Goal: Task Accomplishment & Management: Manage account settings

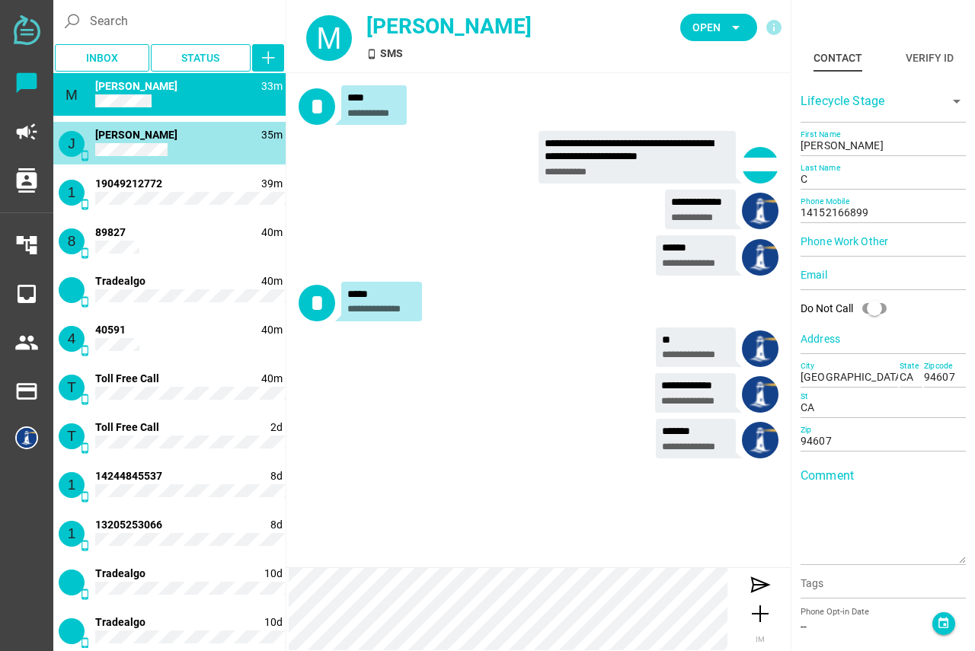
click at [232, 148] on div "J phone_android 35m Judy Chow" at bounding box center [169, 143] width 232 height 43
type input "14084647209"
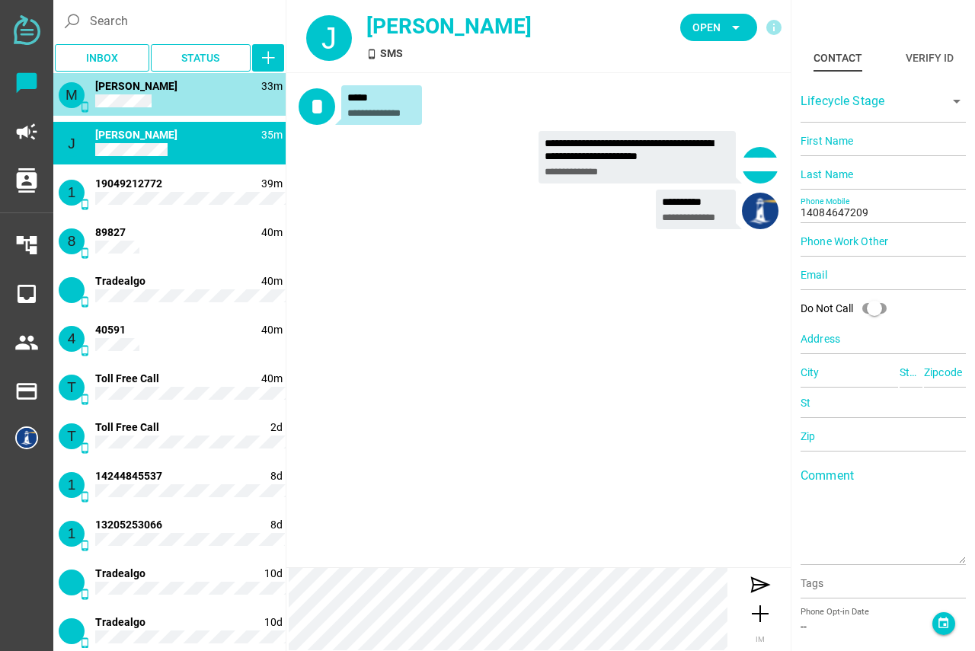
click at [194, 94] on div "M phone_android 33m Minh T Phuong" at bounding box center [169, 94] width 232 height 43
type input "[PERSON_NAME]"
type input "C"
type input "14152166899"
type input "[GEOGRAPHIC_DATA], [GEOGRAPHIC_DATA], [GEOGRAPHIC_DATA], [GEOGRAPHIC_DATA]"
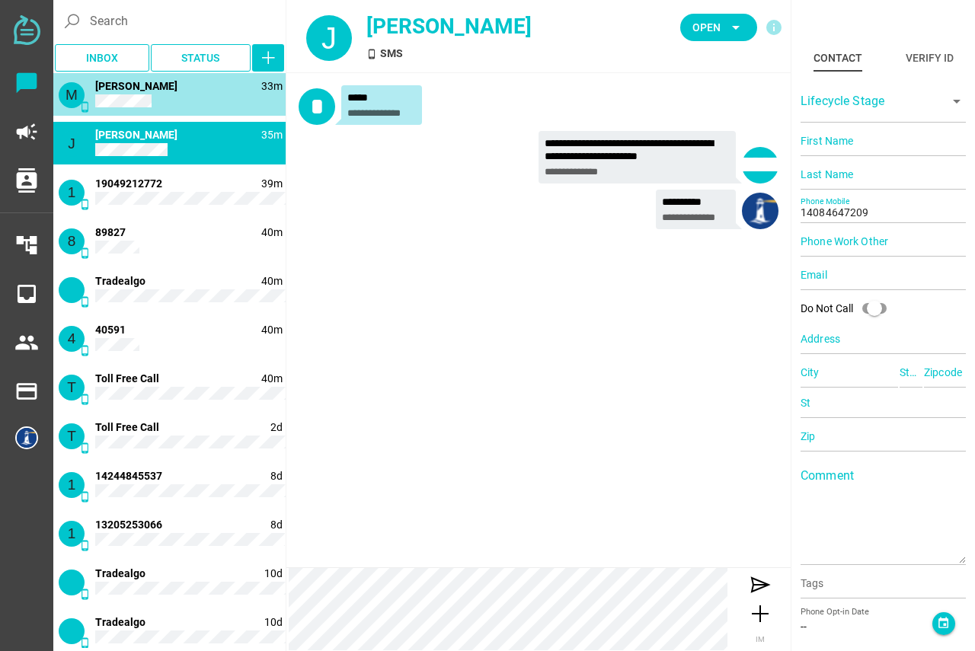
type input "CA"
type input "94607"
type input "CA"
type input "94607"
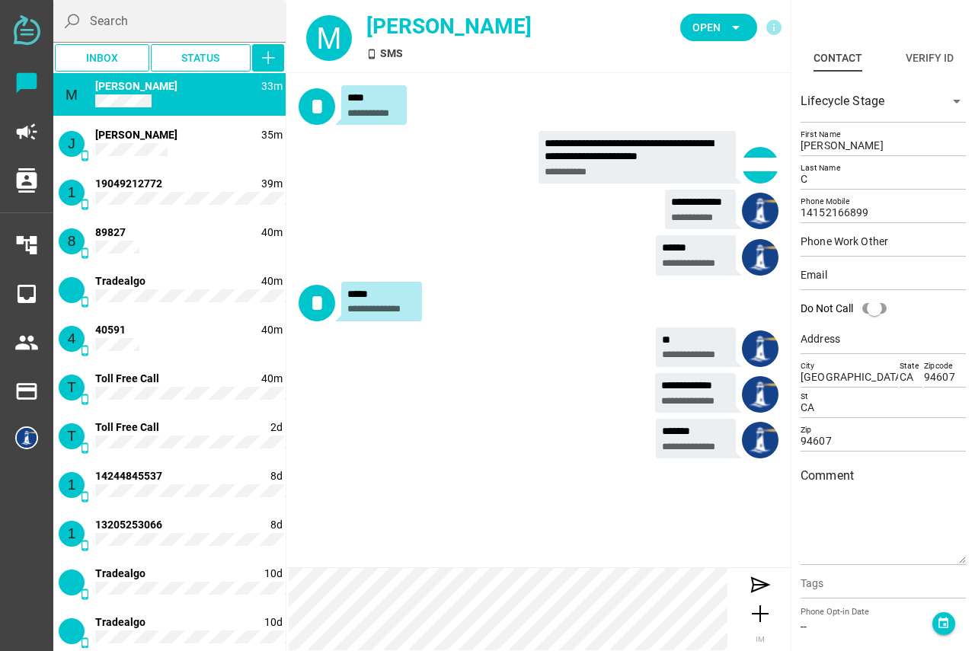
click at [184, 42] on input "Search" at bounding box center [183, 21] width 187 height 43
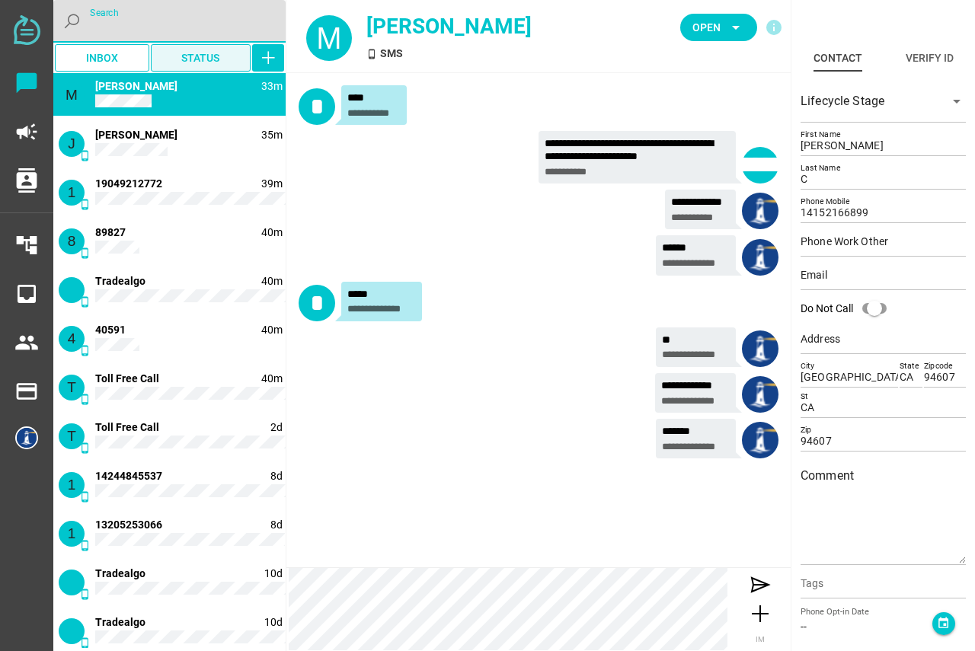
click at [192, 51] on span "Status" at bounding box center [200, 58] width 38 height 18
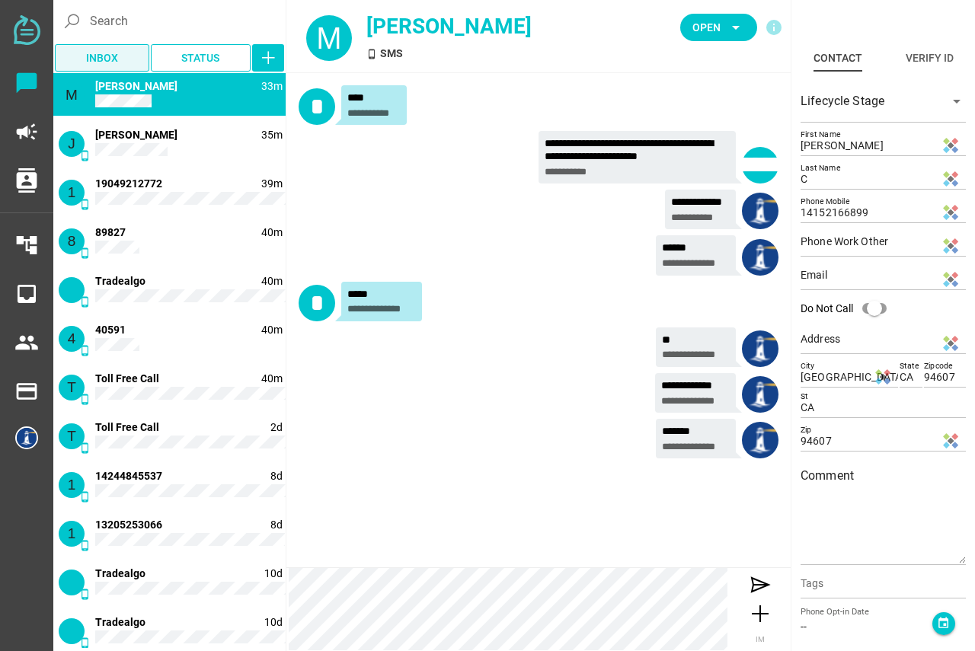
click at [127, 54] on span "Inbox" at bounding box center [102, 57] width 70 height 21
click at [409, 208] on div "**********" at bounding box center [539, 213] width 480 height 46
click at [98, 57] on span "Inbox" at bounding box center [102, 58] width 32 height 18
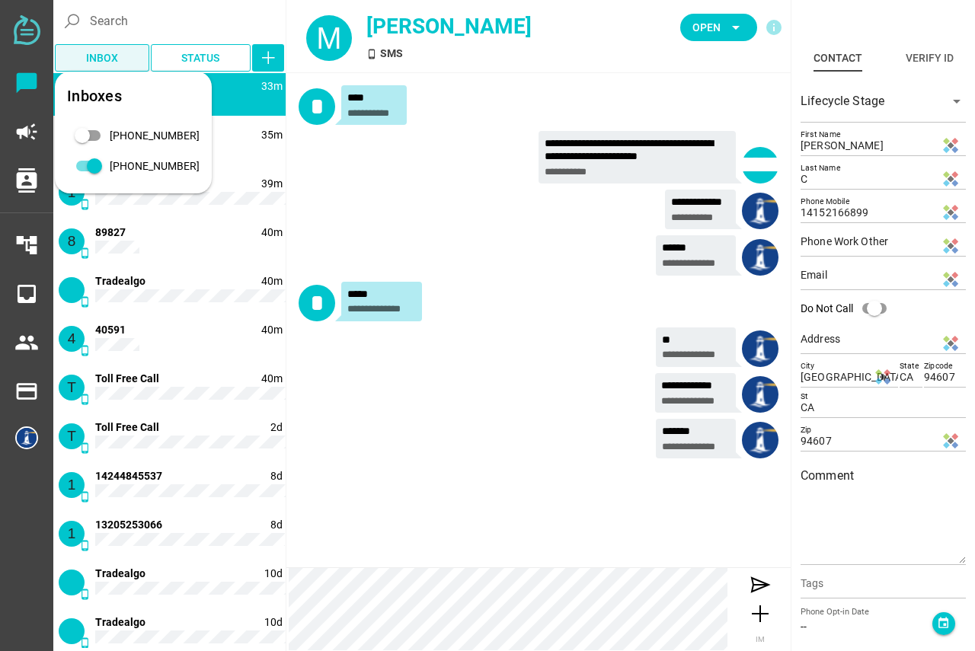
click at [98, 57] on span "Inbox" at bounding box center [102, 58] width 32 height 18
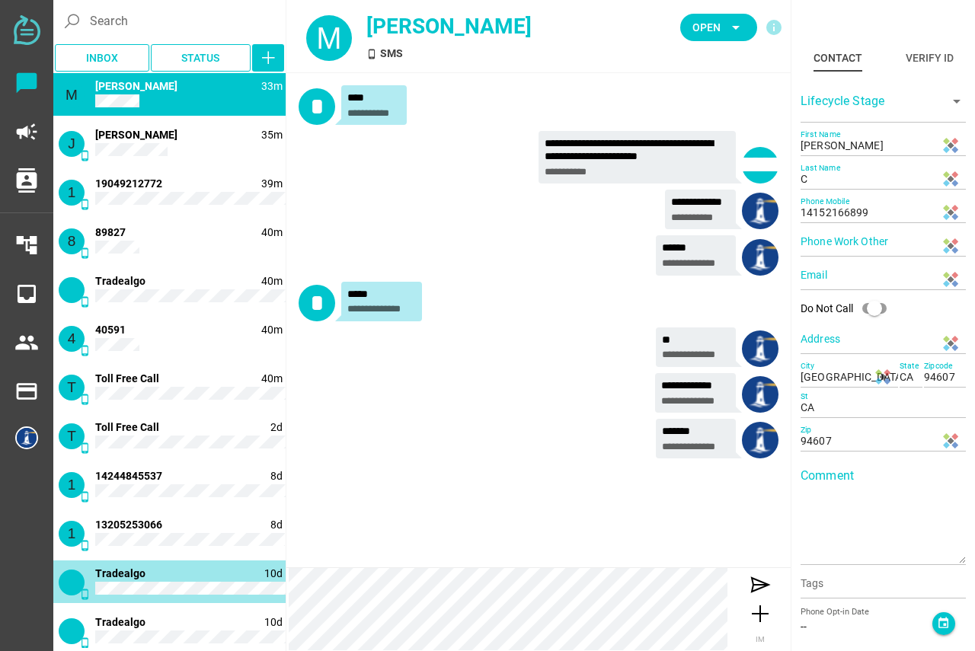
click at [176, 581] on div "phone_android 10d Tradealgo" at bounding box center [169, 582] width 232 height 43
type input "16466875424"
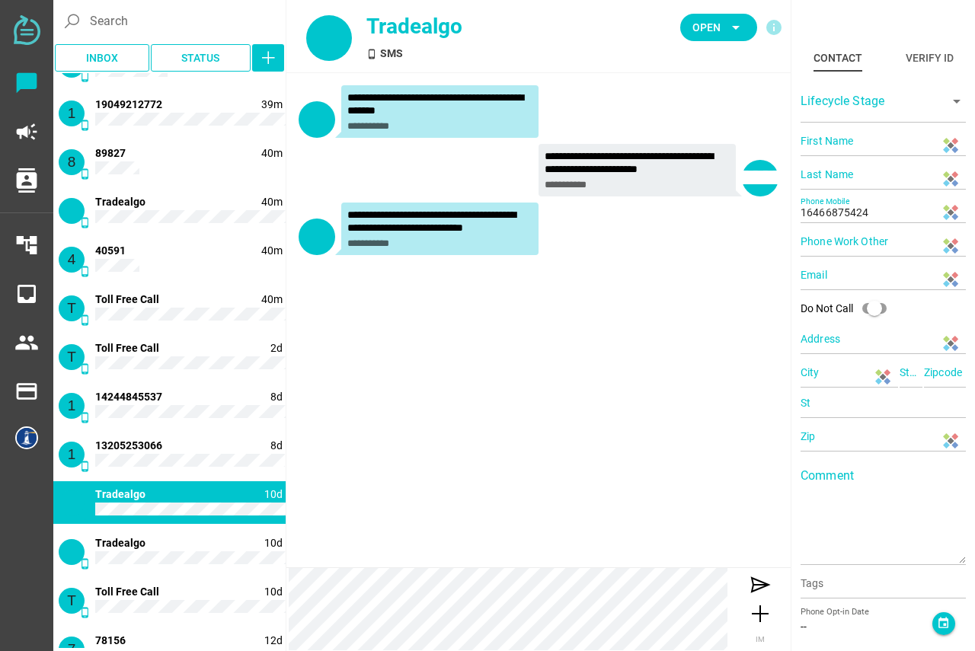
scroll to position [156, 0]
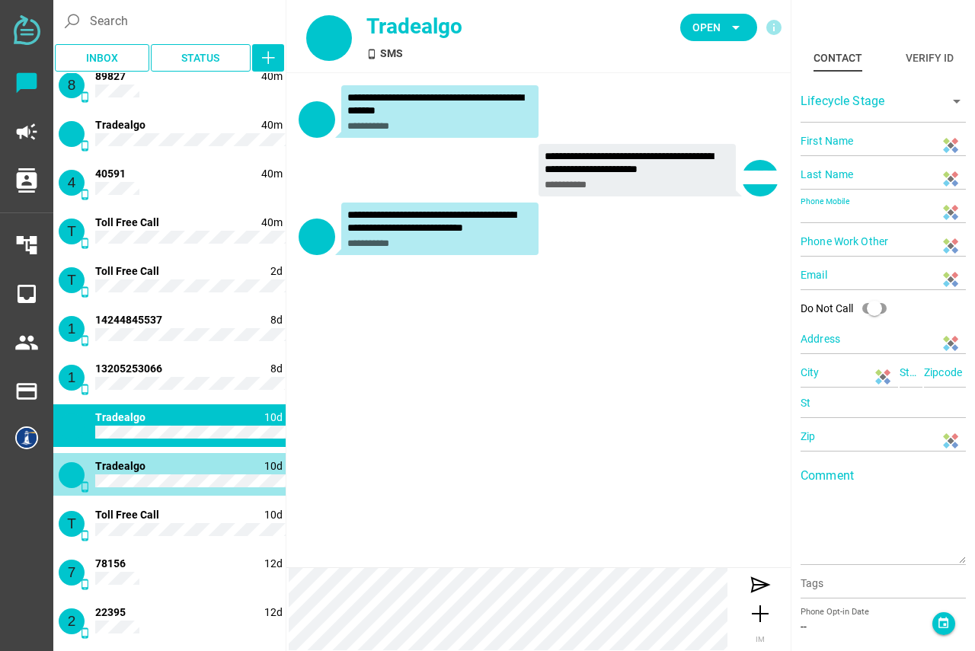
type input "13322424861"
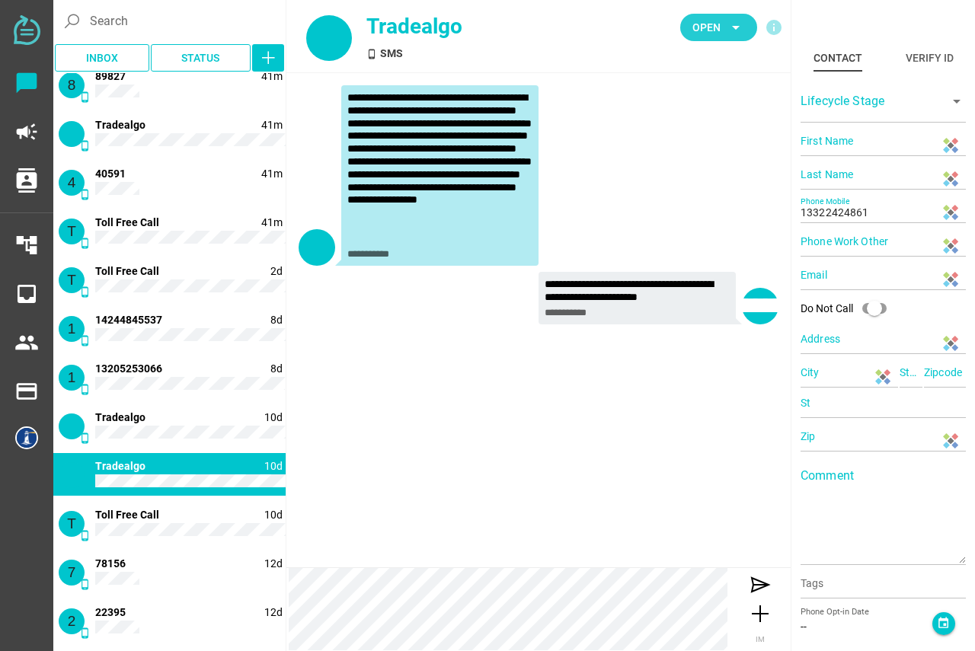
click at [716, 24] on span "Open" at bounding box center [707, 27] width 28 height 18
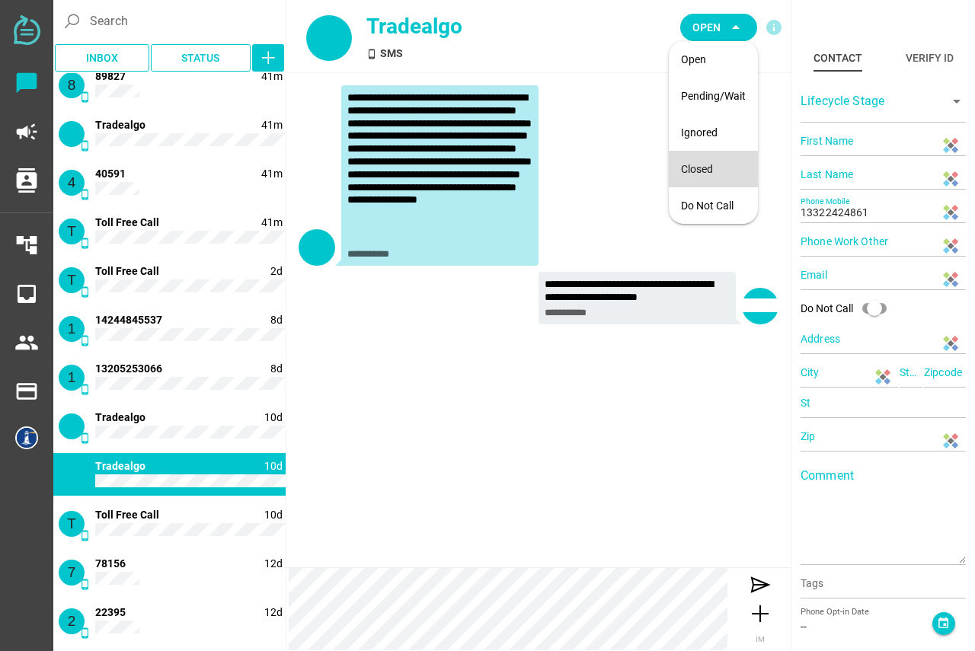
click at [703, 167] on div "Closed" at bounding box center [713, 169] width 65 height 13
type input "89827"
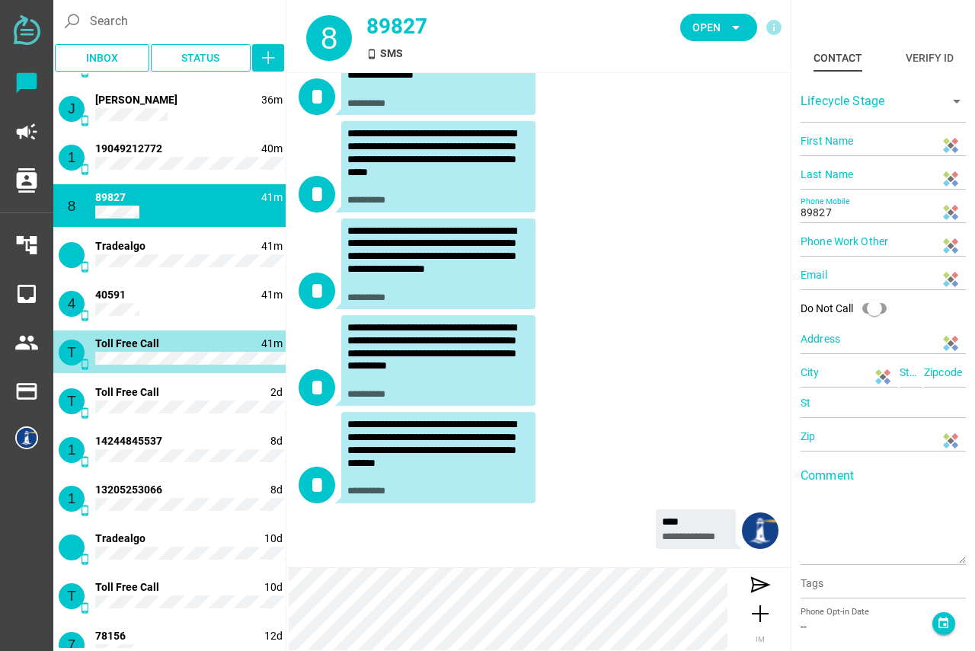
scroll to position [0, 0]
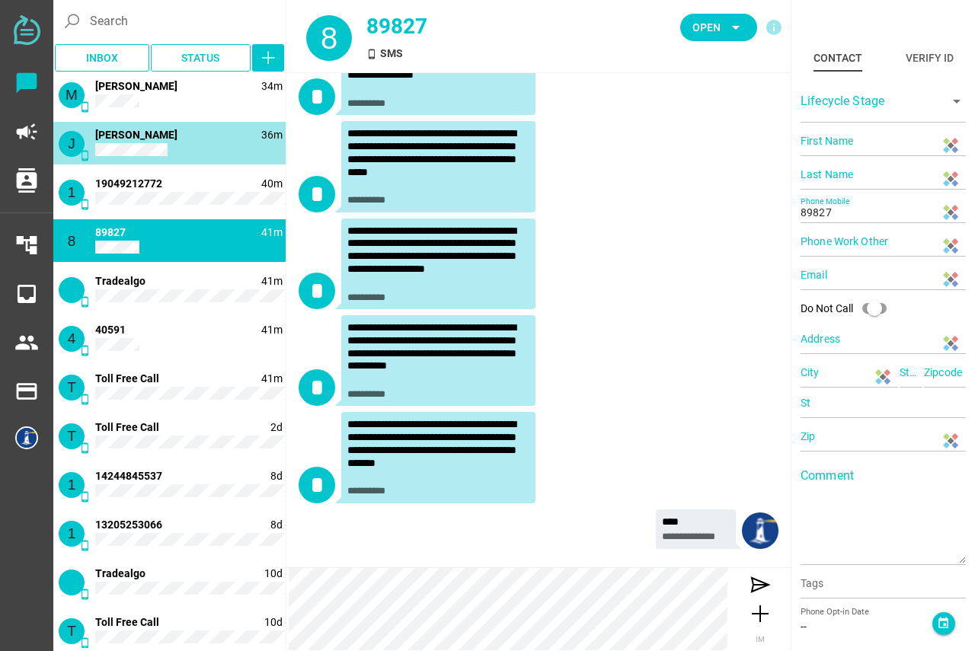
click at [162, 139] on div "J phone_android 36m Judy Chow" at bounding box center [169, 143] width 232 height 43
type input "14084647209"
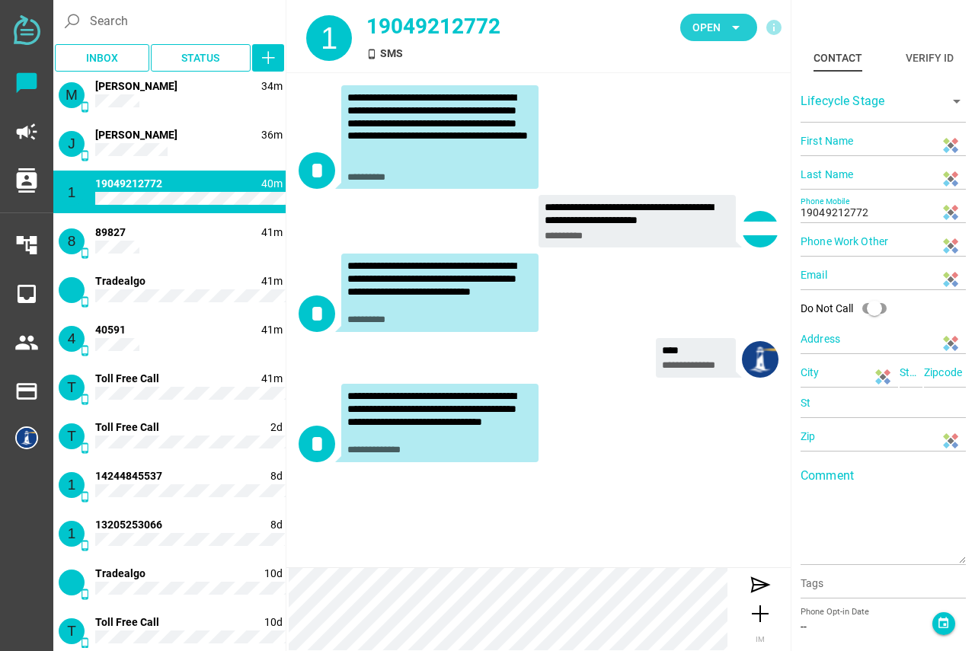
click at [729, 29] on icon "arrow_drop_down" at bounding box center [736, 27] width 18 height 18
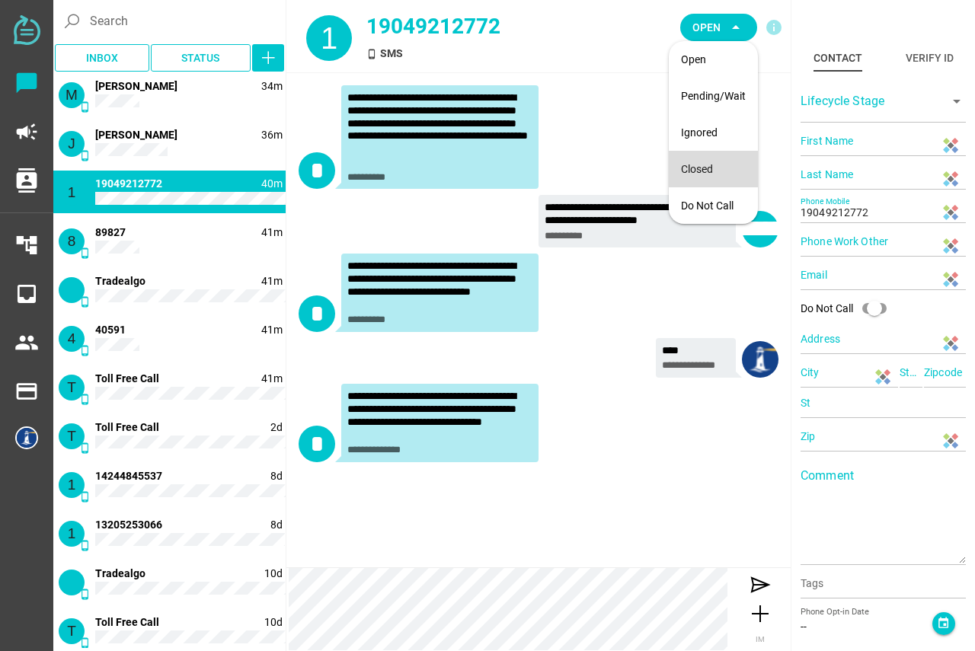
click at [709, 168] on div "Closed" at bounding box center [713, 169] width 65 height 13
type input "89827"
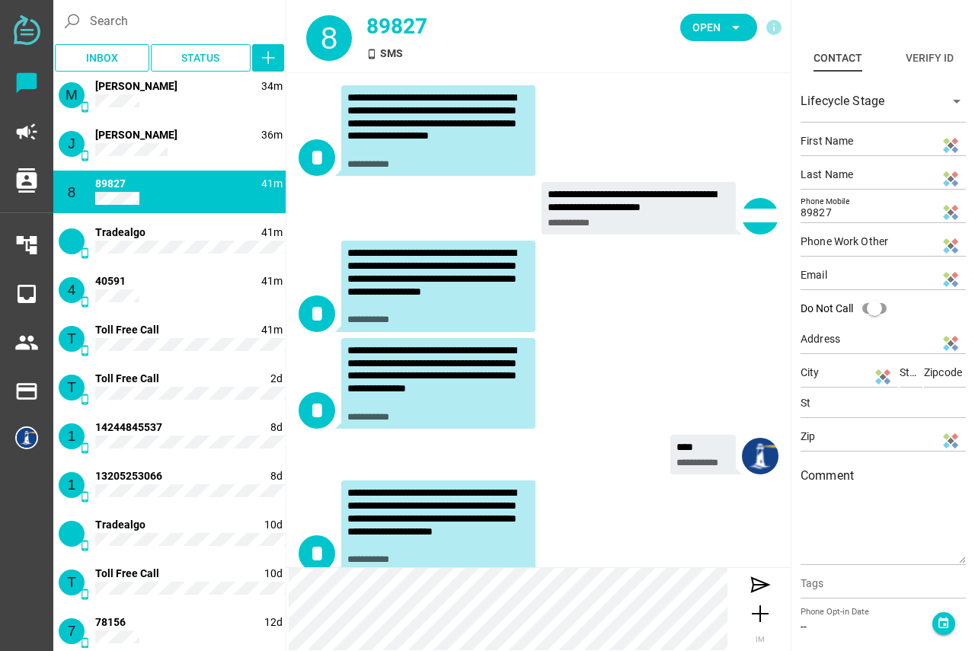
scroll to position [1569, 0]
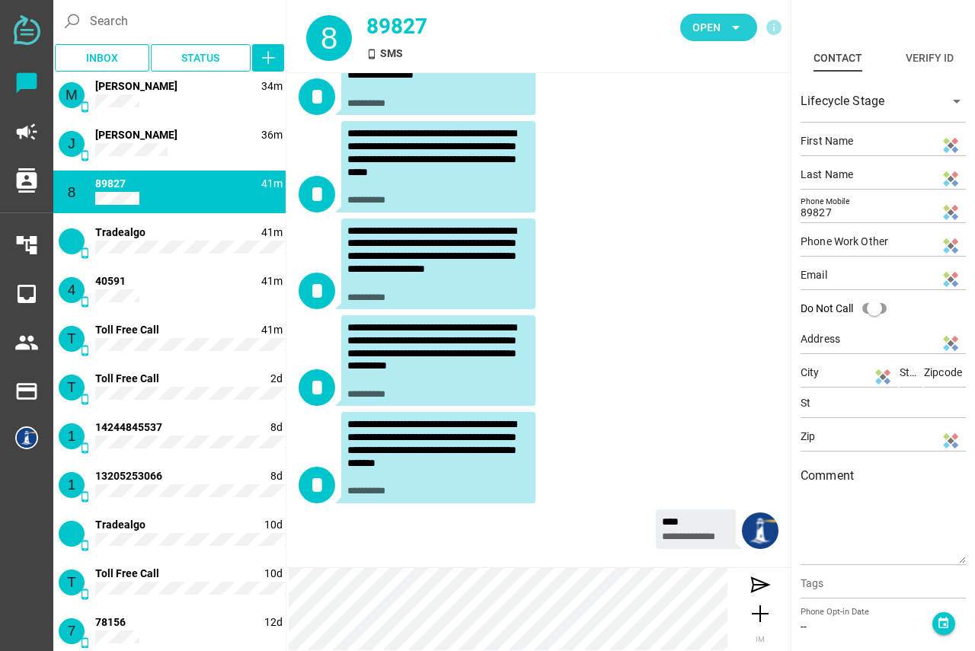
click at [735, 22] on icon "arrow_drop_down" at bounding box center [736, 27] width 18 height 18
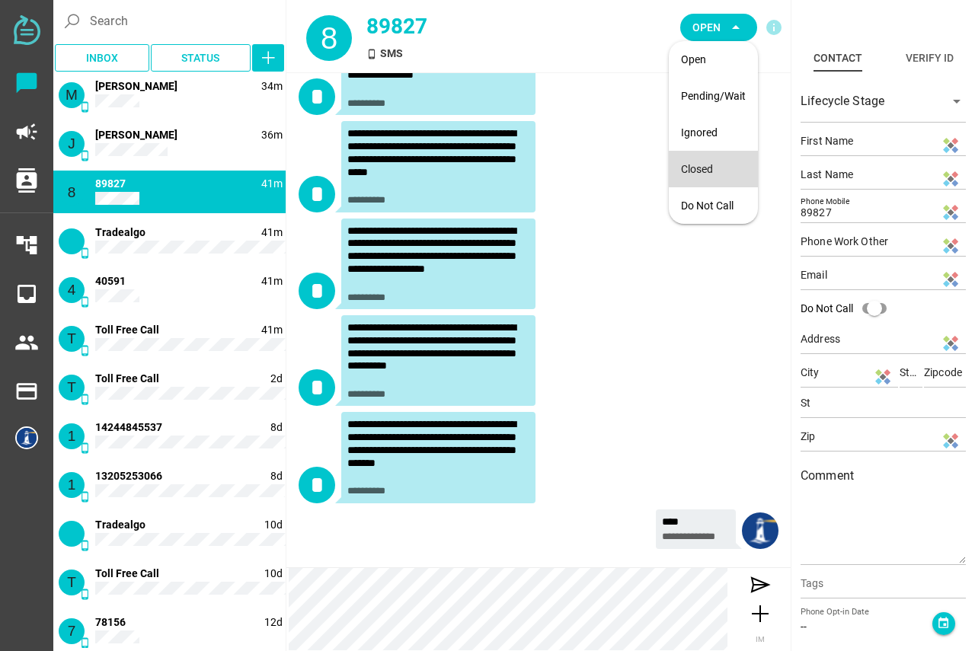
click at [707, 171] on div "Closed" at bounding box center [713, 169] width 65 height 13
type input "22395"
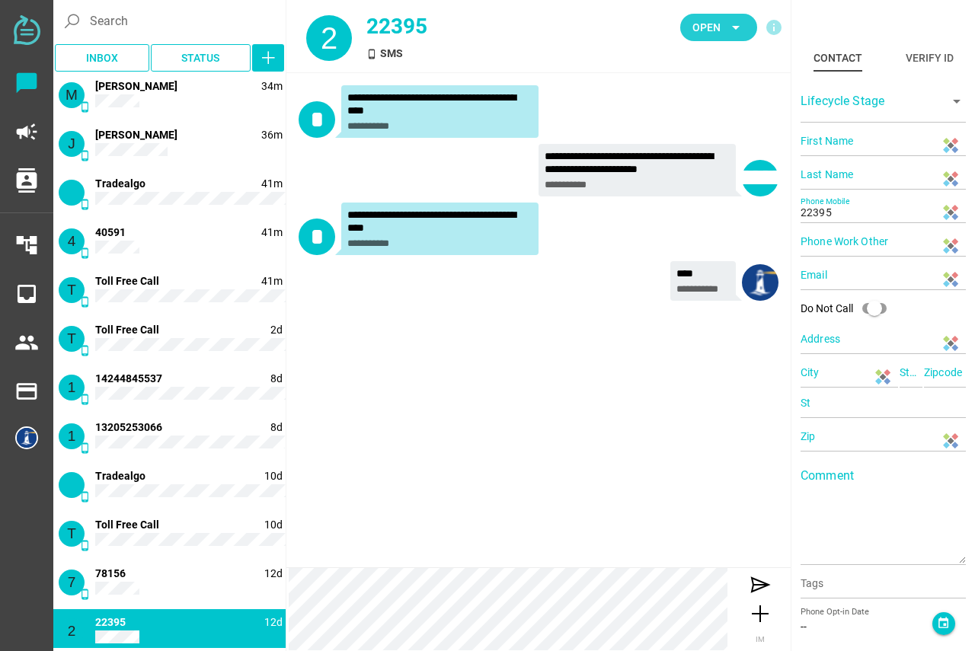
click at [718, 22] on span "Open" at bounding box center [707, 27] width 28 height 18
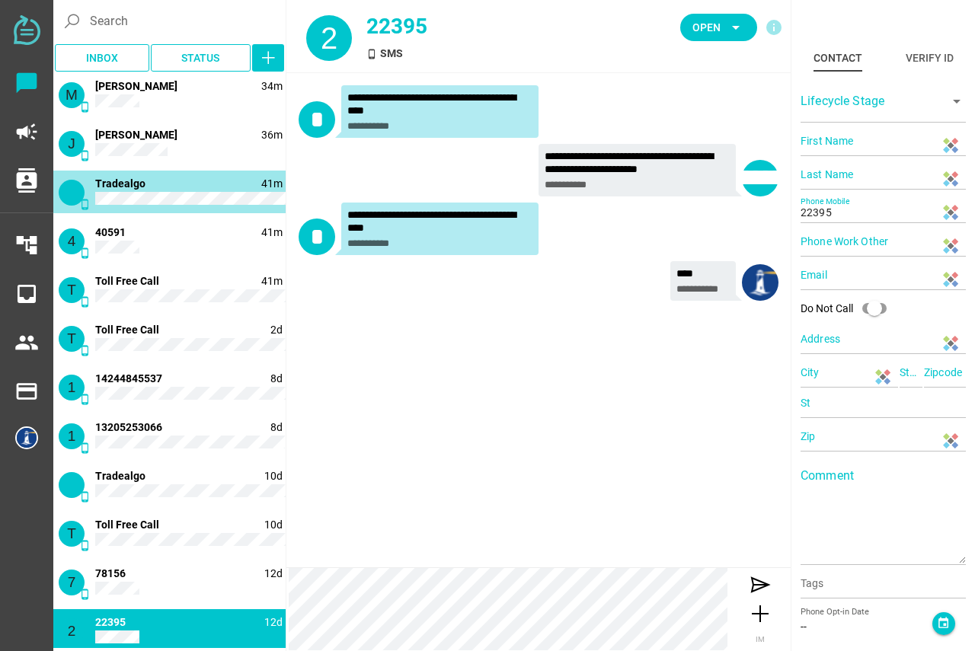
click at [139, 186] on span "Tradealgo" at bounding box center [120, 184] width 50 height 12
type input "13327773250"
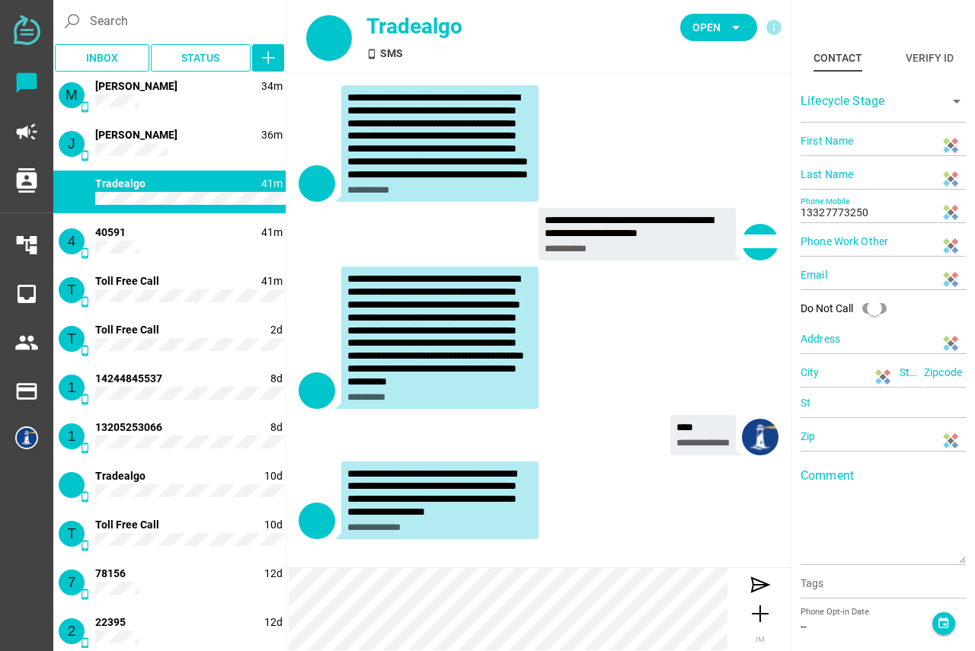
scroll to position [54, 0]
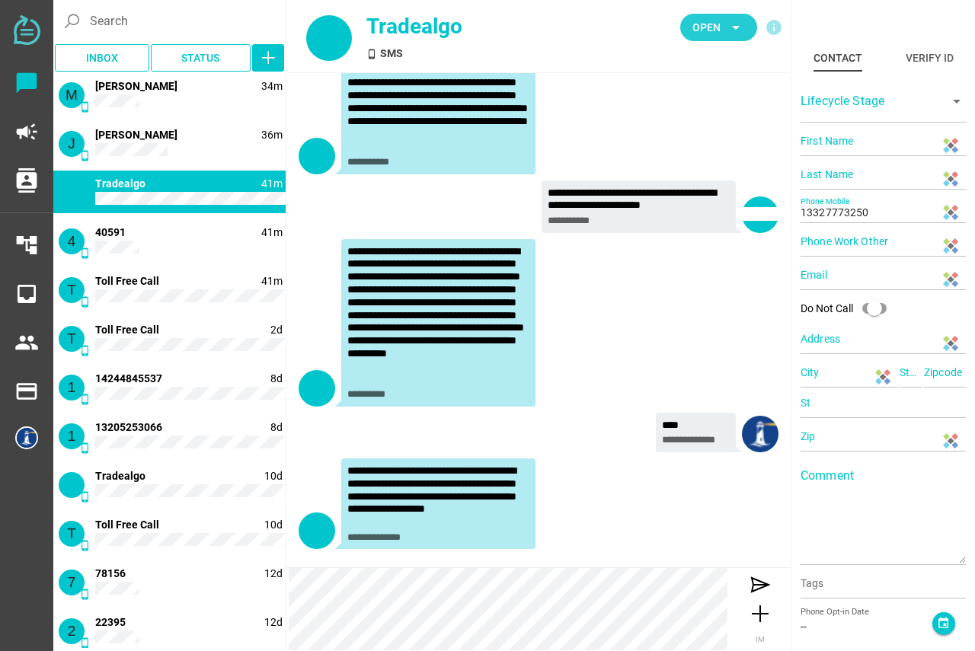
click at [738, 28] on icon "arrow_drop_down" at bounding box center [736, 27] width 18 height 18
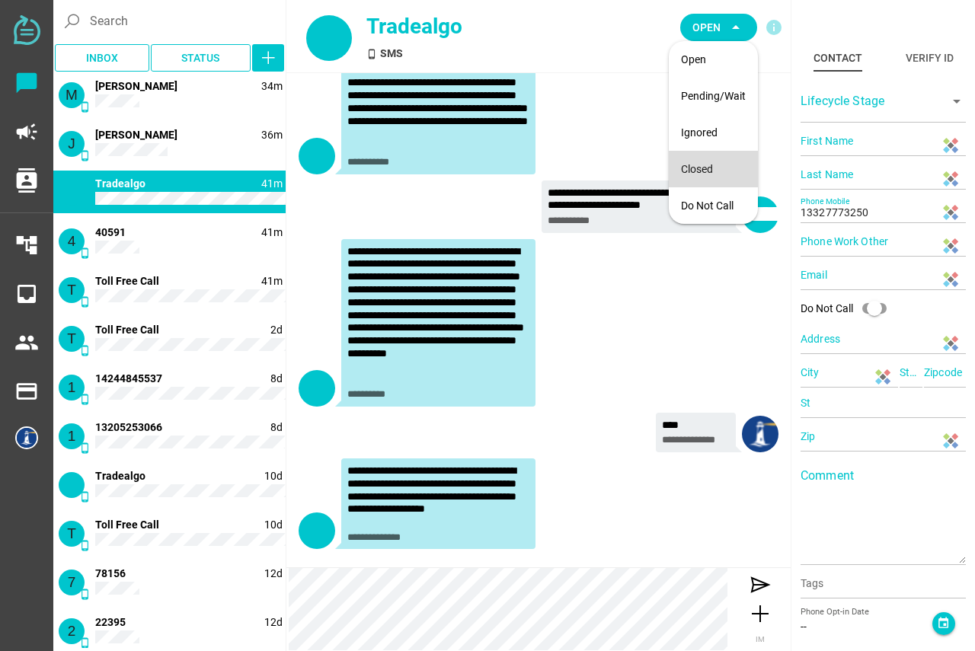
click at [699, 171] on div "Closed" at bounding box center [713, 169] width 65 height 13
type input "22395"
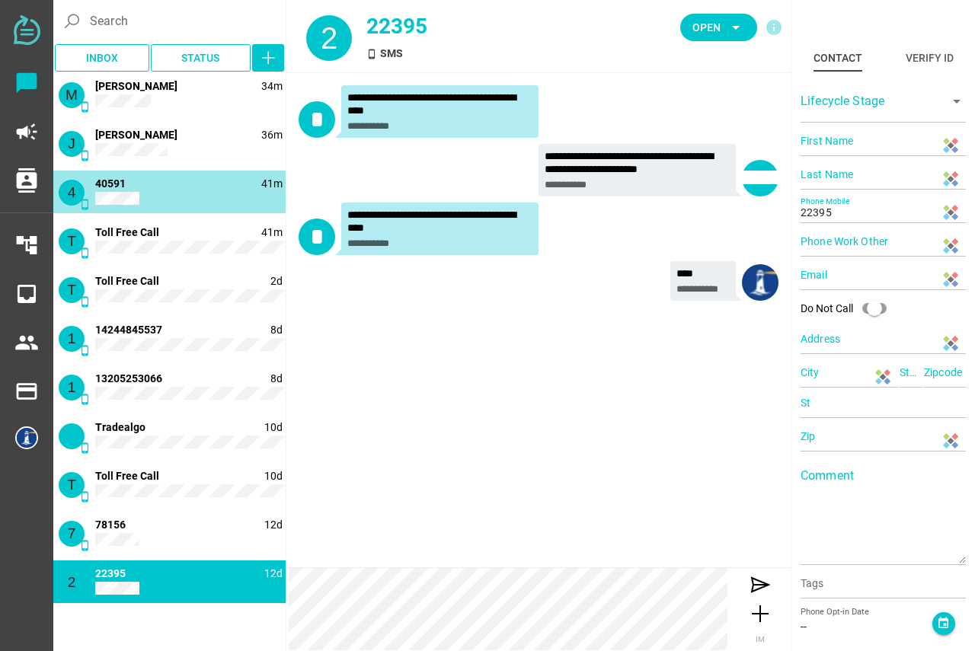
click at [155, 196] on div "4 phone_android 41m 40591" at bounding box center [169, 192] width 232 height 43
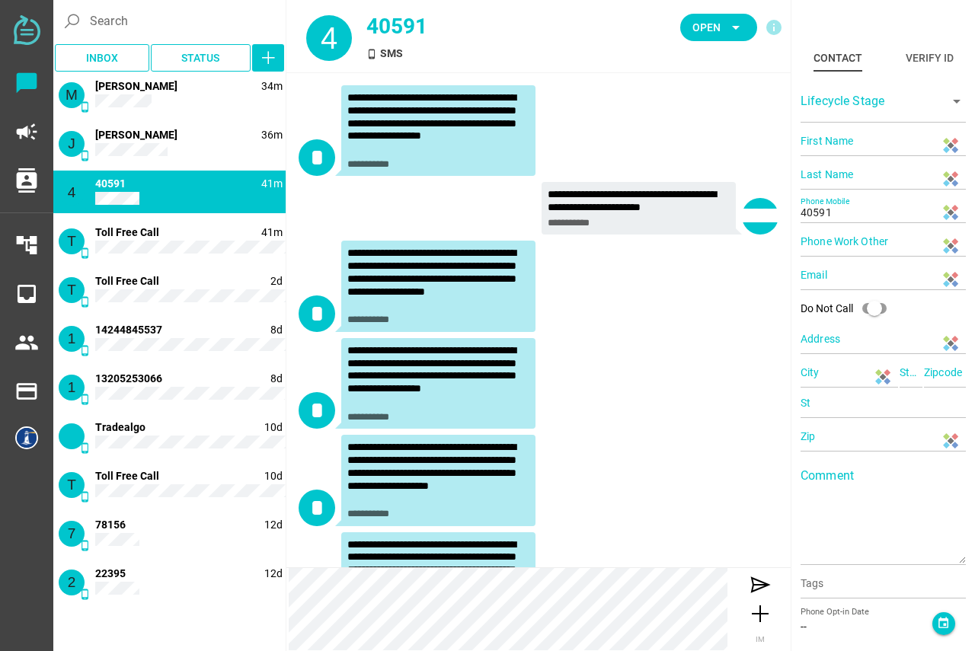
scroll to position [530, 0]
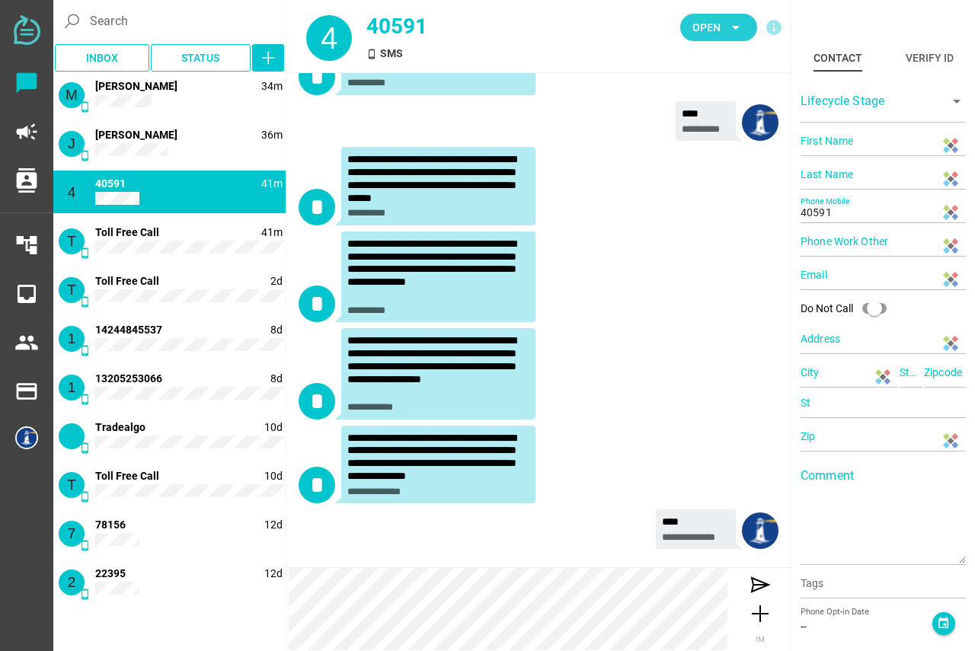
click at [728, 27] on icon "arrow_drop_down" at bounding box center [736, 27] width 18 height 18
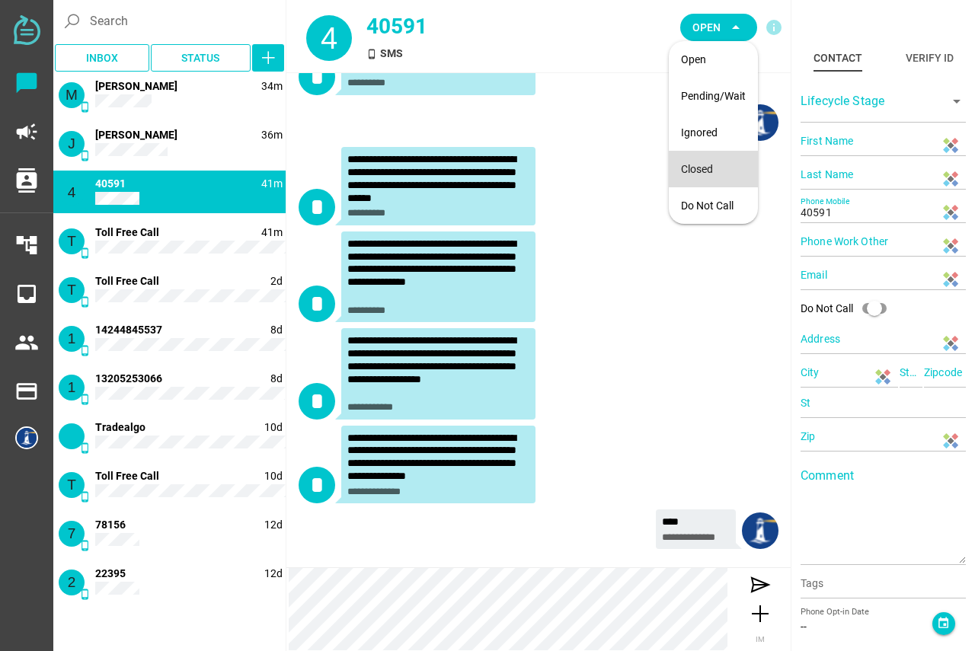
click at [707, 165] on div "Closed" at bounding box center [713, 169] width 65 height 13
type input "22395"
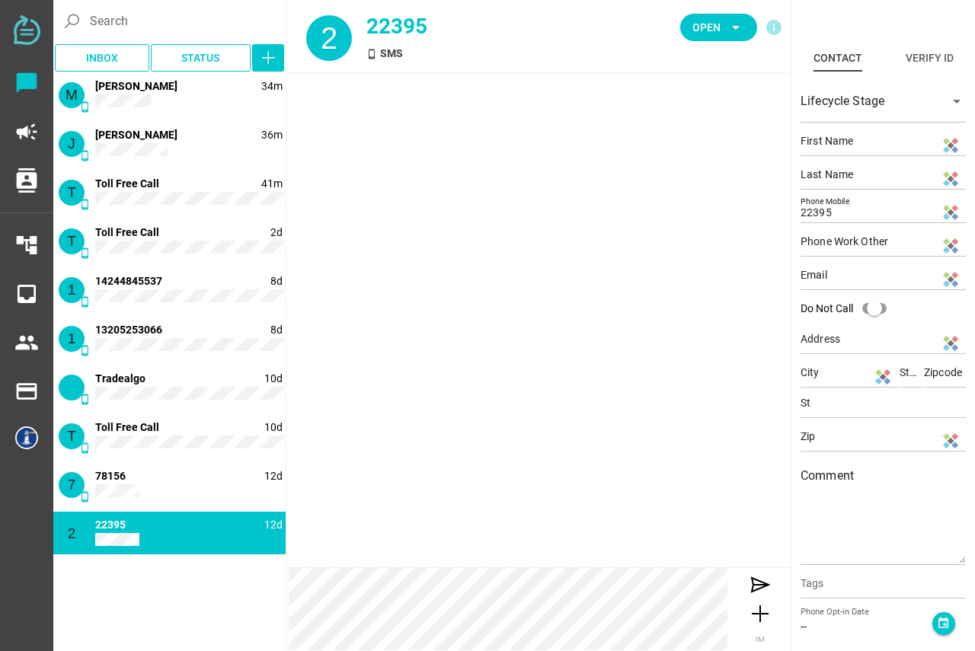
scroll to position [0, 0]
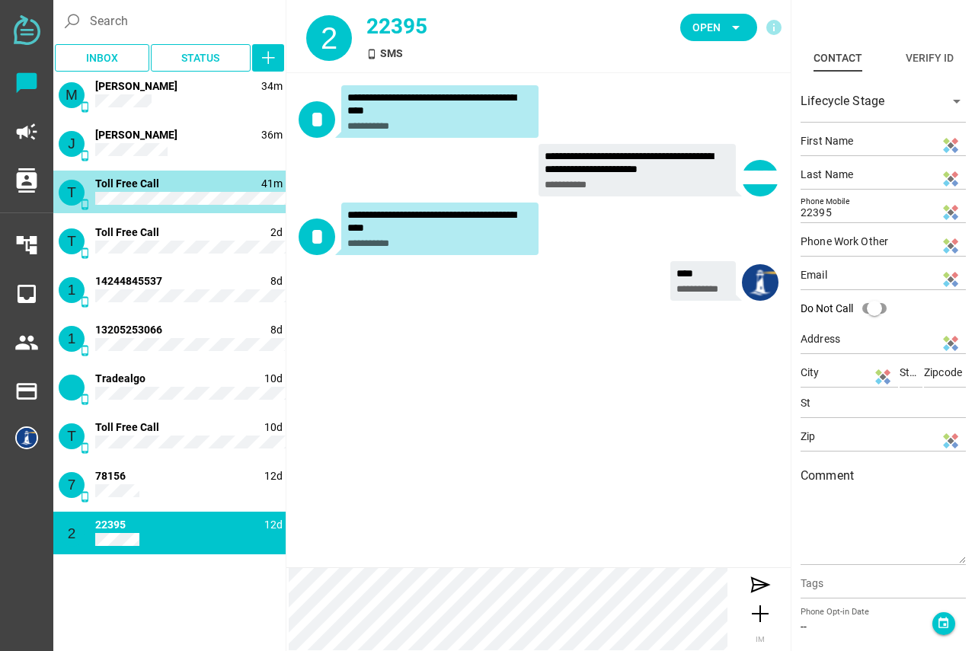
click at [171, 193] on div "T phone_android 41m Toll Free Call" at bounding box center [169, 192] width 232 height 43
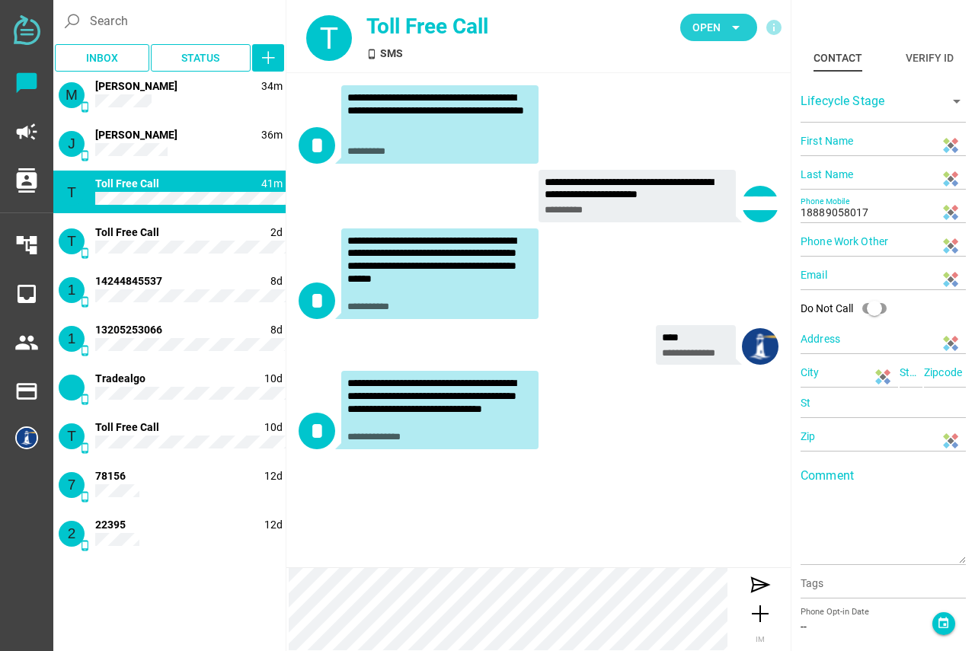
click at [725, 27] on span "Open arrow_drop_down" at bounding box center [719, 27] width 53 height 21
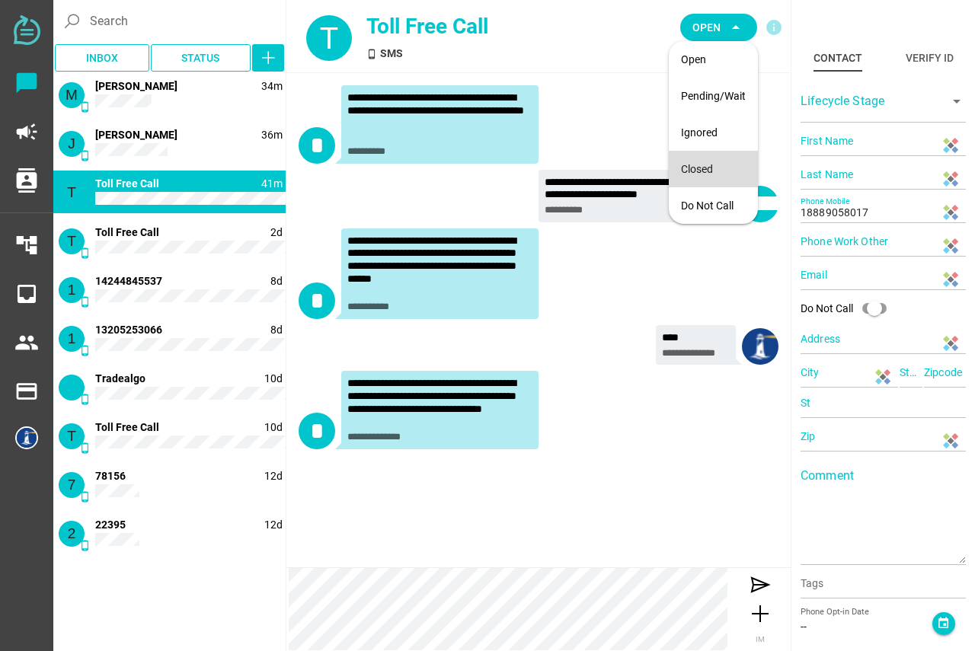
click at [707, 165] on div "Closed" at bounding box center [713, 169] width 65 height 13
type input "22395"
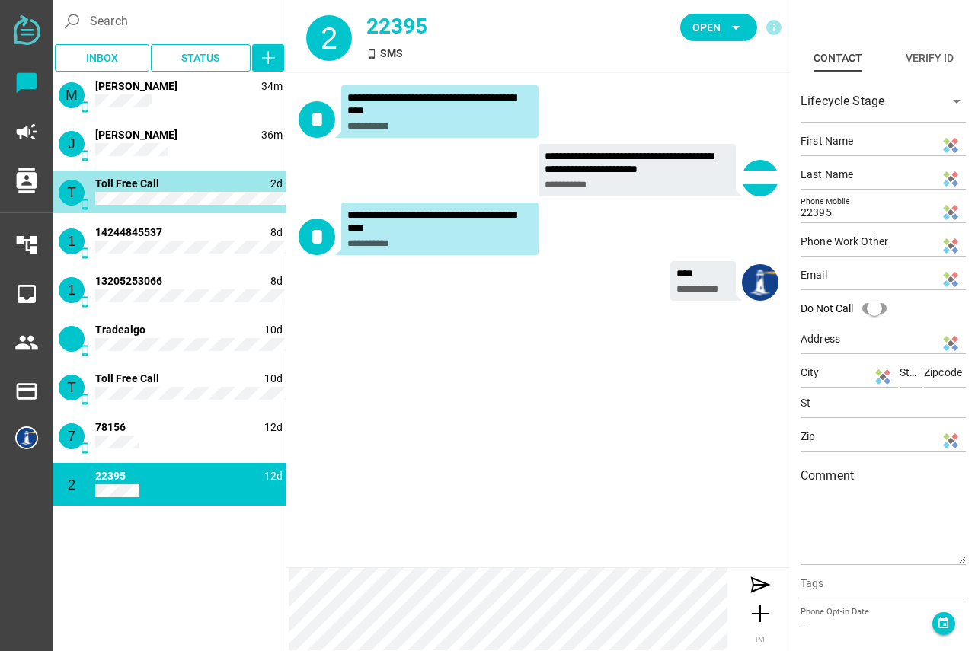
click at [154, 187] on span "Toll Free Call" at bounding box center [127, 184] width 64 height 12
type input "18005636604"
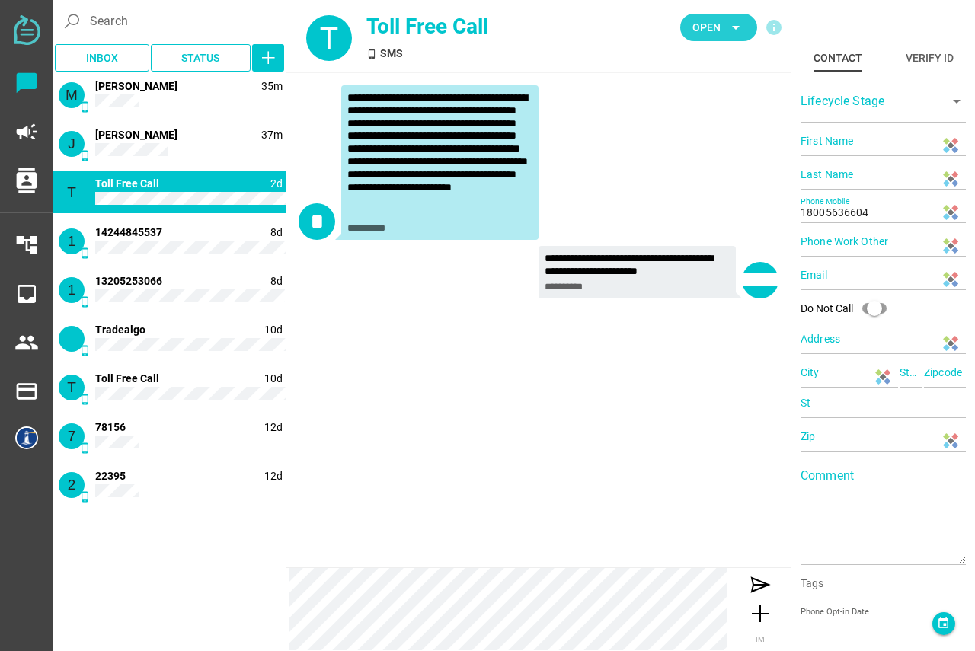
click at [723, 34] on span "Open arrow_drop_down" at bounding box center [719, 27] width 53 height 21
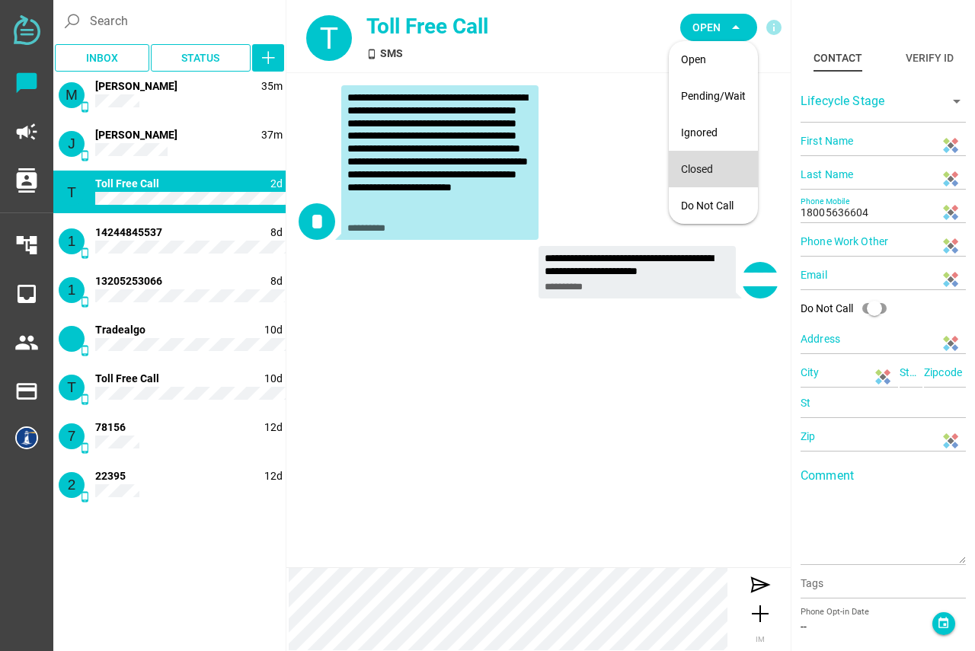
click at [694, 167] on div "Closed" at bounding box center [713, 169] width 65 height 13
type input "22395"
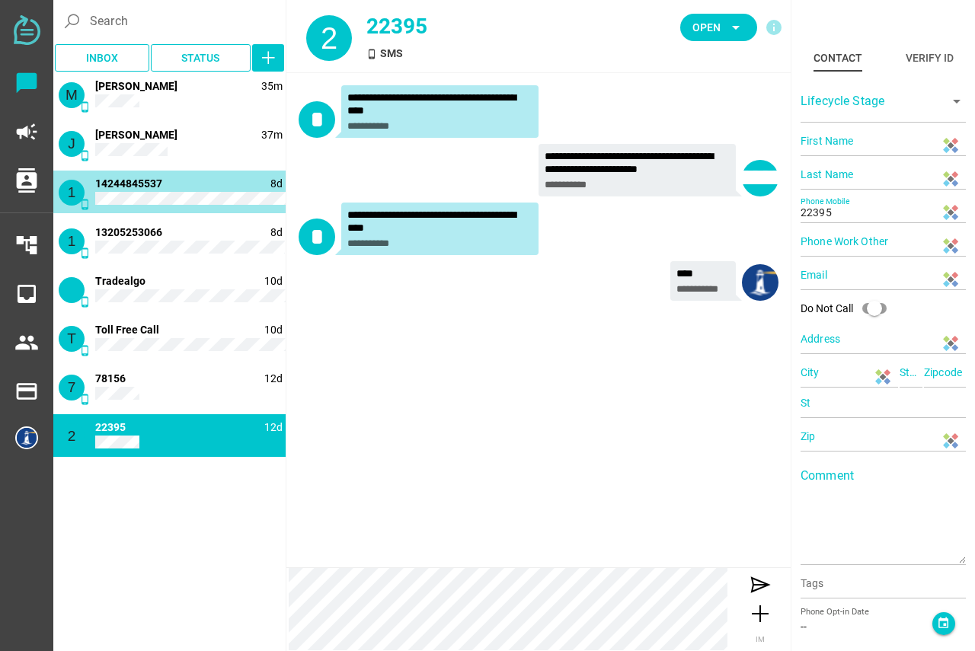
click at [204, 193] on div "1 phone_android 8d 14244845537" at bounding box center [169, 192] width 232 height 43
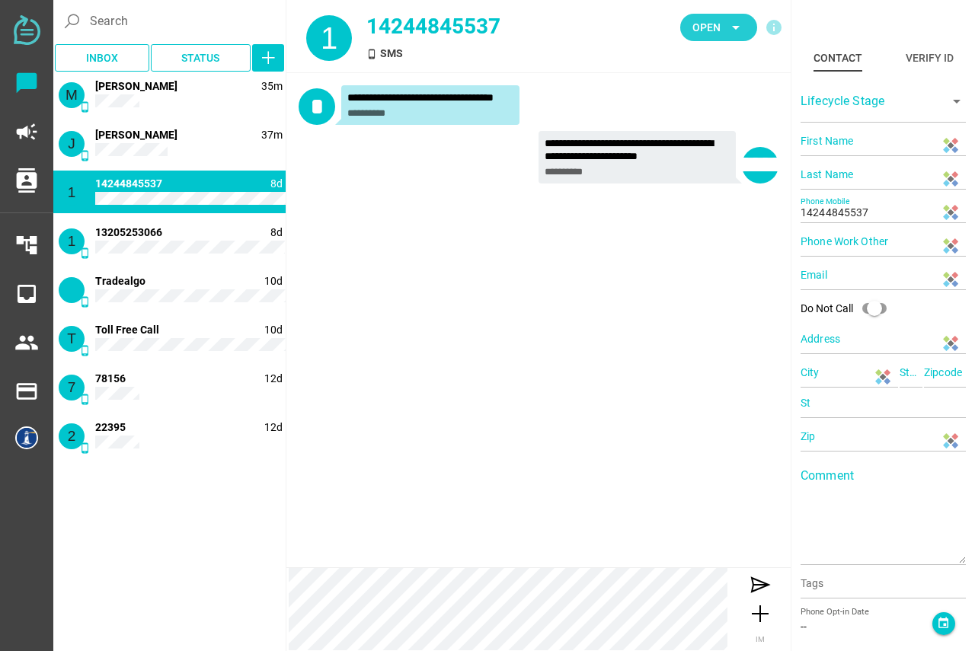
click at [722, 25] on span "Open arrow_drop_down" at bounding box center [719, 27] width 53 height 21
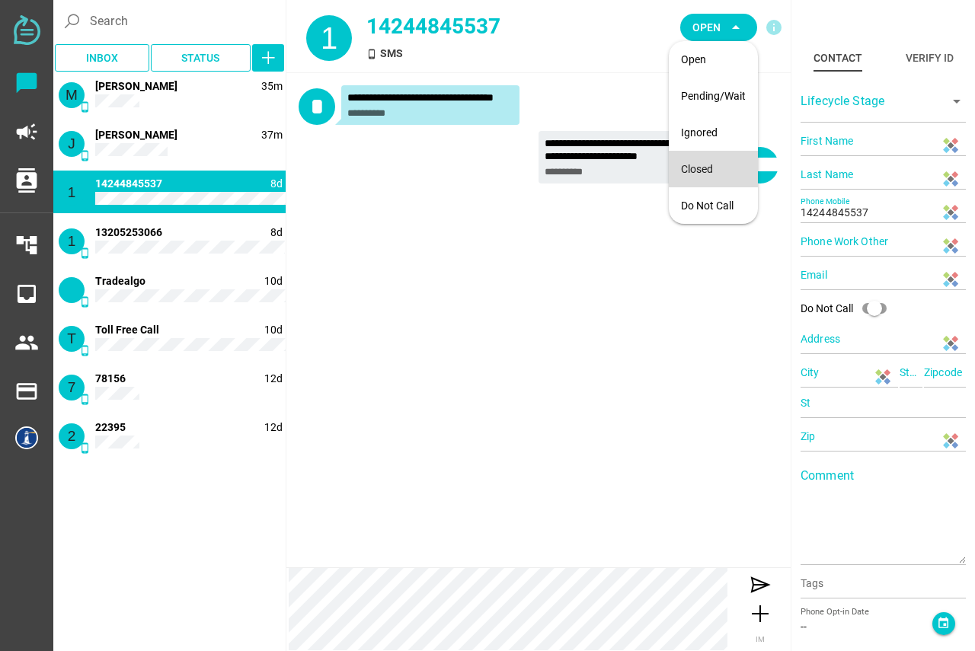
click at [695, 165] on div "Closed" at bounding box center [713, 169] width 65 height 13
type input "22395"
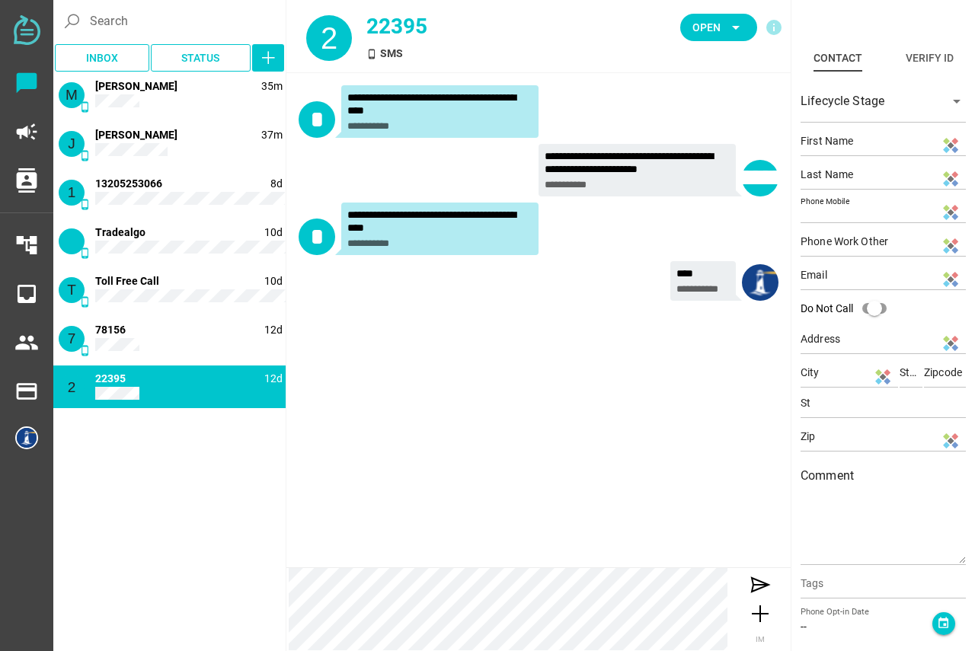
type input "13205253066"
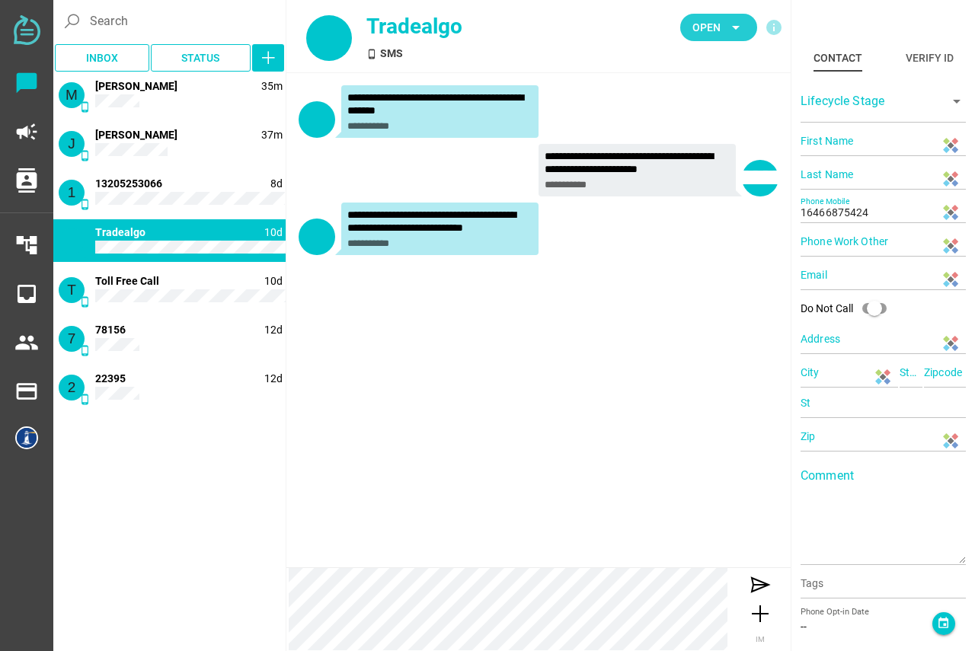
click at [721, 35] on span "Open arrow_drop_down" at bounding box center [719, 27] width 53 height 21
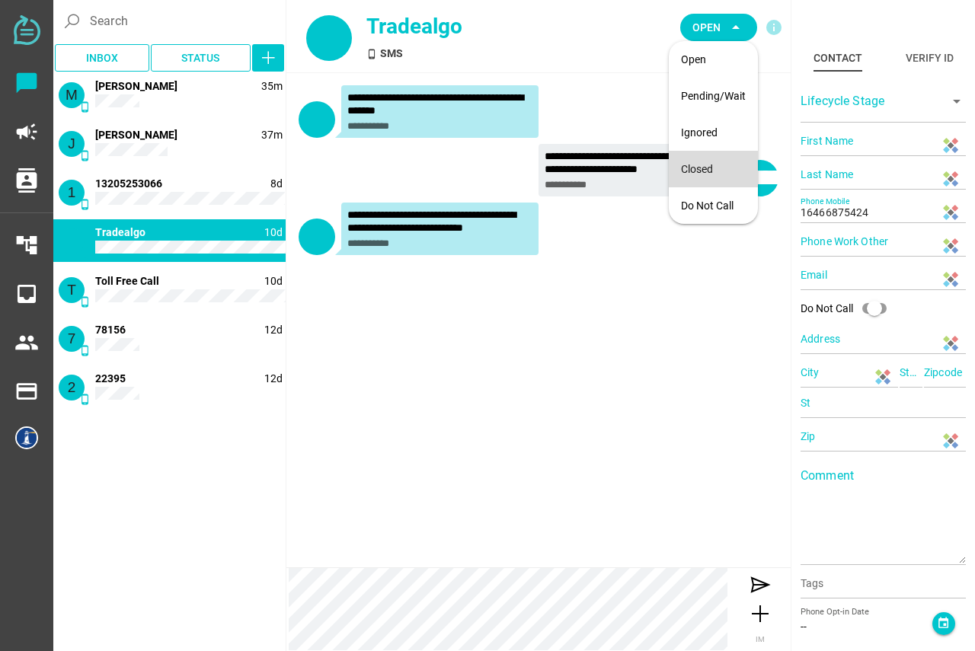
click at [697, 174] on div "Closed" at bounding box center [713, 169] width 65 height 13
type input "22395"
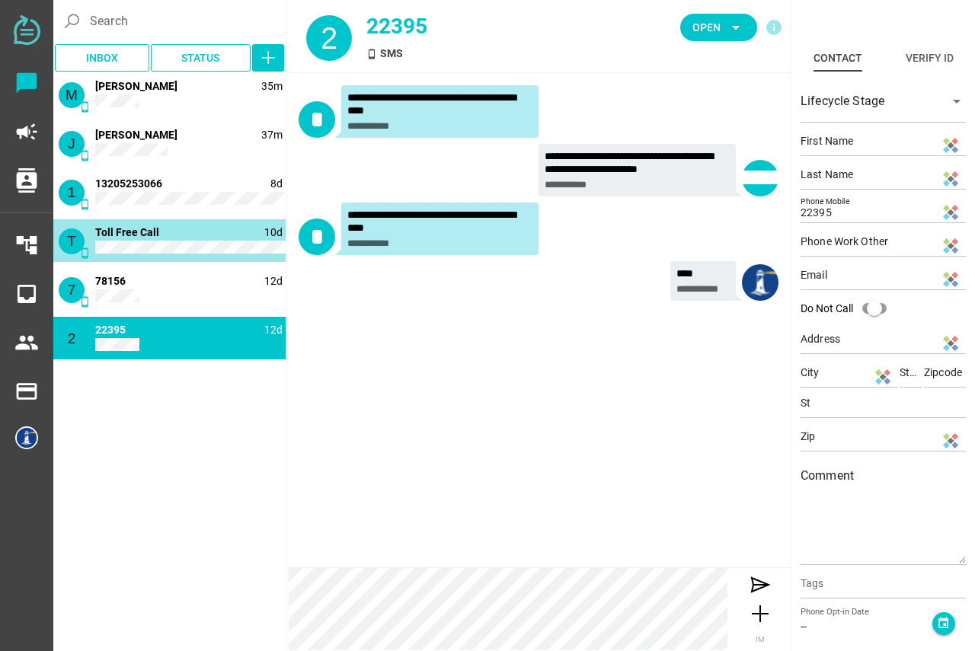
click at [168, 239] on div "T phone_android 10d Toll Free Call" at bounding box center [169, 240] width 232 height 43
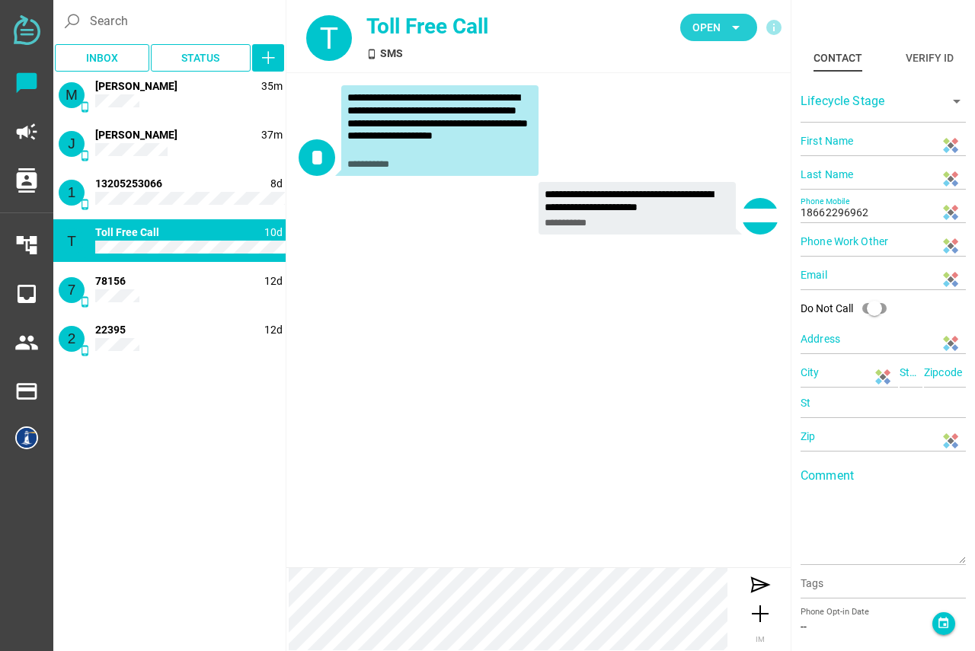
click at [722, 28] on span "Open arrow_drop_down" at bounding box center [719, 27] width 53 height 21
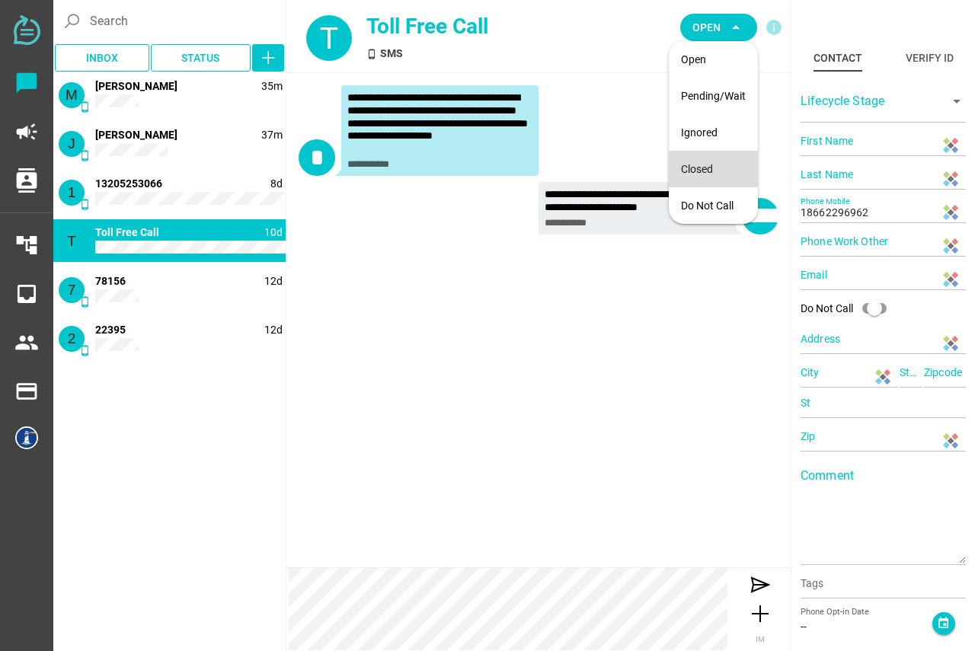
click at [697, 168] on div "Closed" at bounding box center [713, 169] width 65 height 13
type input "22395"
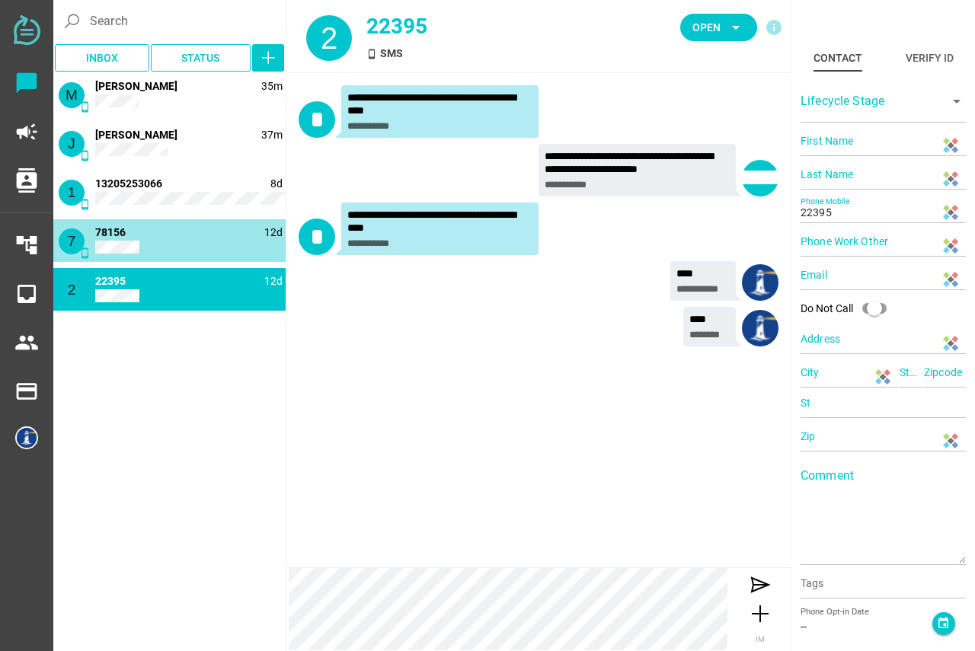
click at [209, 243] on div "7 phone_android 12d 78156" at bounding box center [169, 240] width 232 height 43
type input "78156"
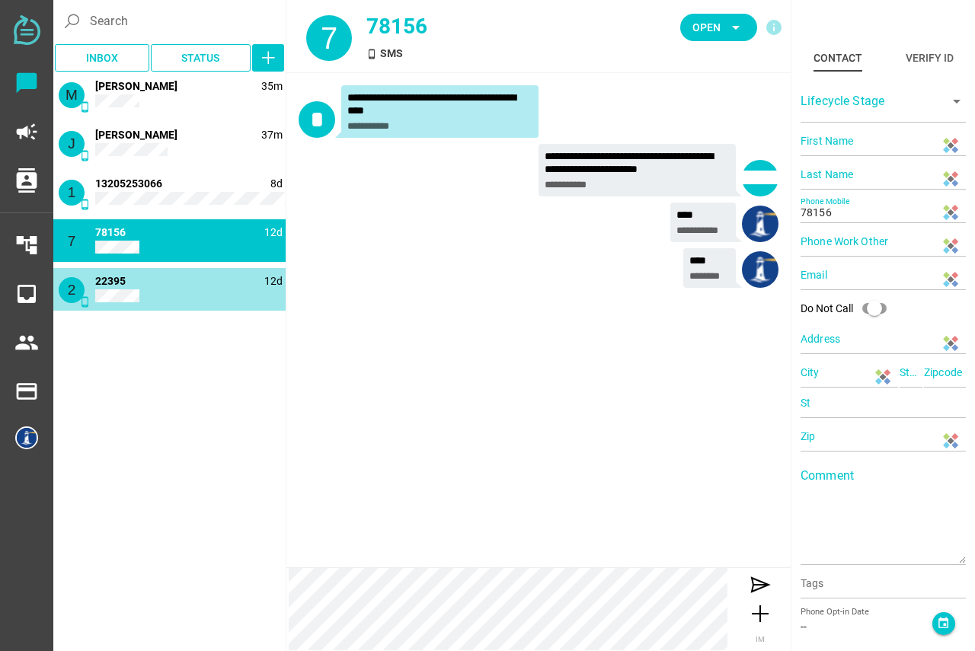
click at [171, 296] on div "2 phone_android 12d 22395" at bounding box center [169, 289] width 232 height 43
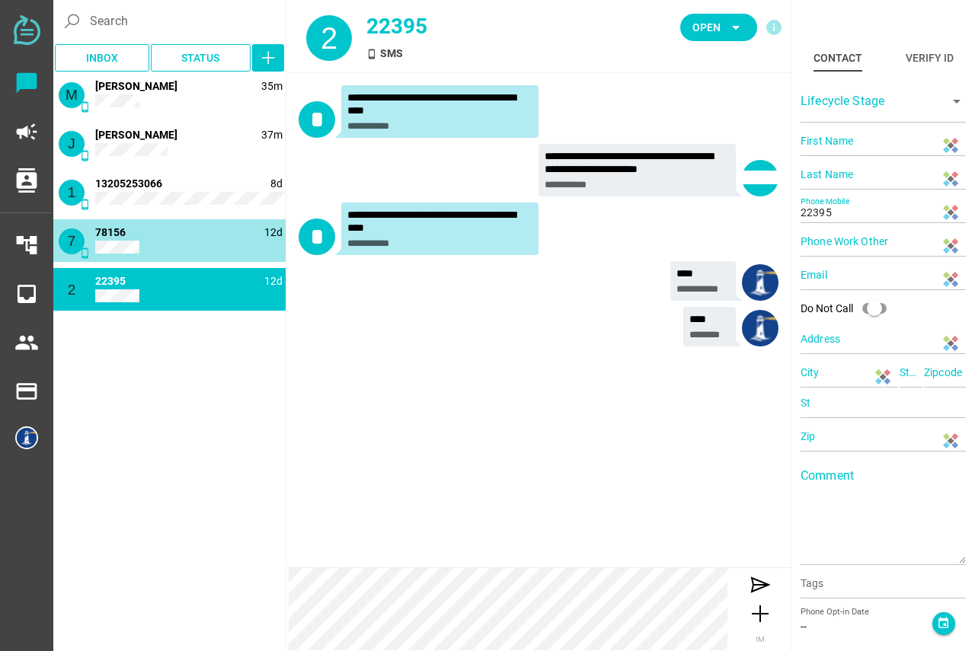
click at [165, 235] on div "7 phone_android 12d 78156" at bounding box center [169, 240] width 232 height 43
type input "78156"
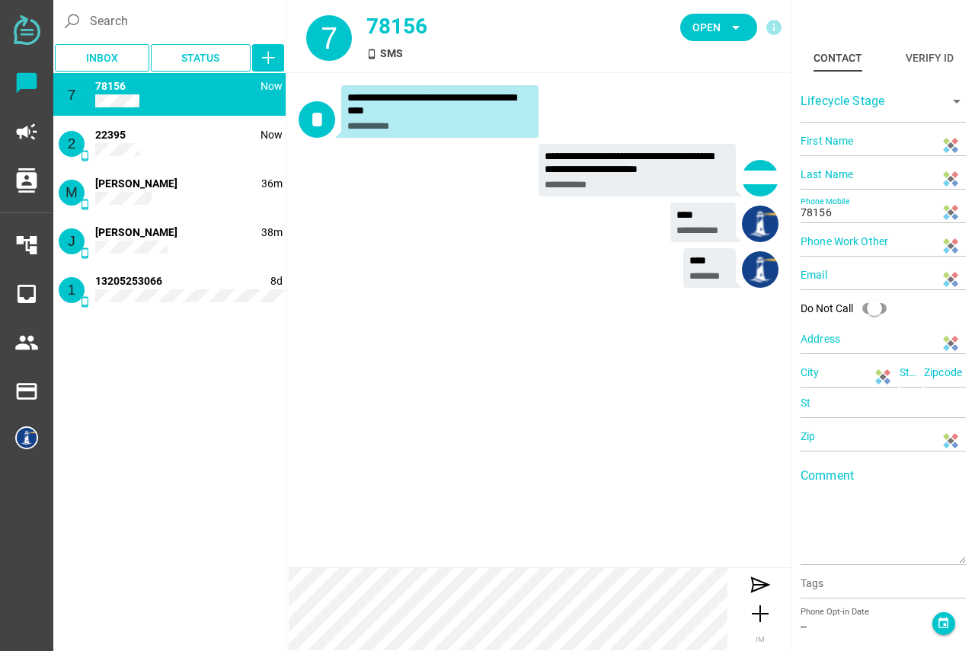
click at [202, 95] on div "7 phone_android Now 78156" at bounding box center [169, 94] width 232 height 43
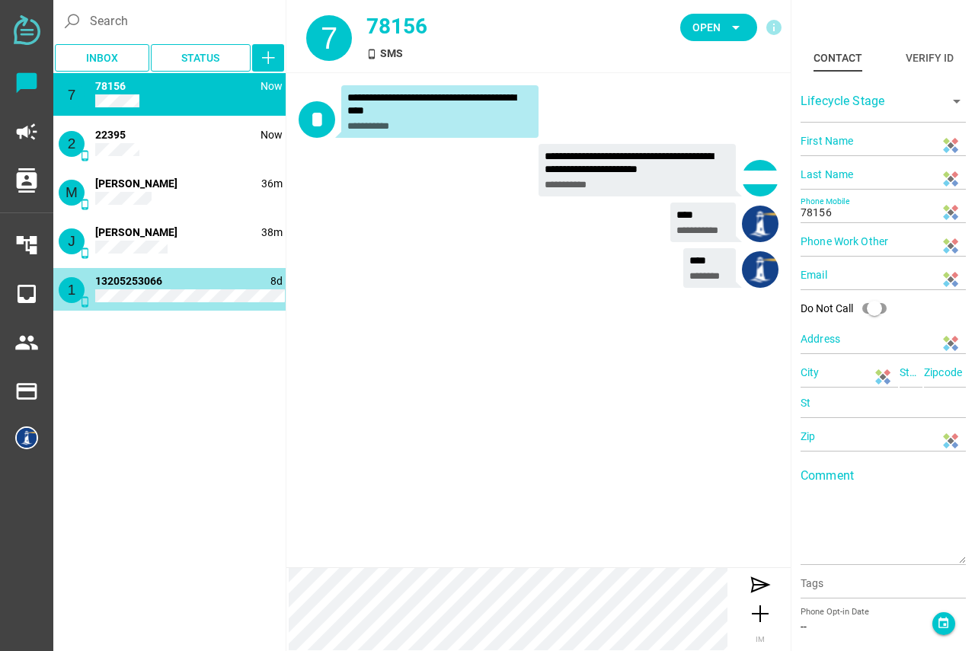
click at [178, 287] on div "1 phone_android 8d 13205253066" at bounding box center [169, 289] width 232 height 43
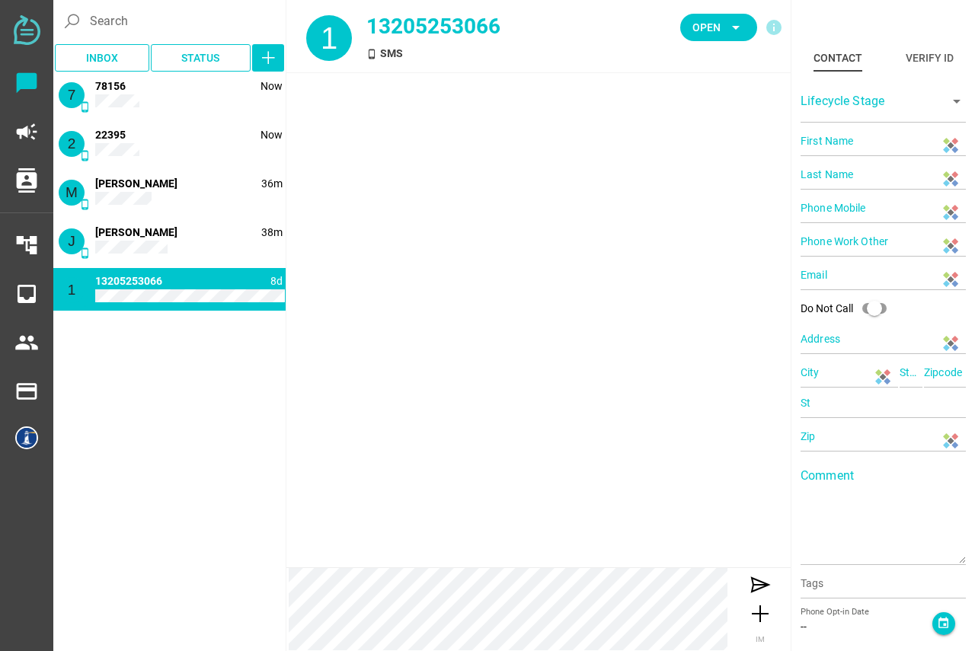
type input "13205253066"
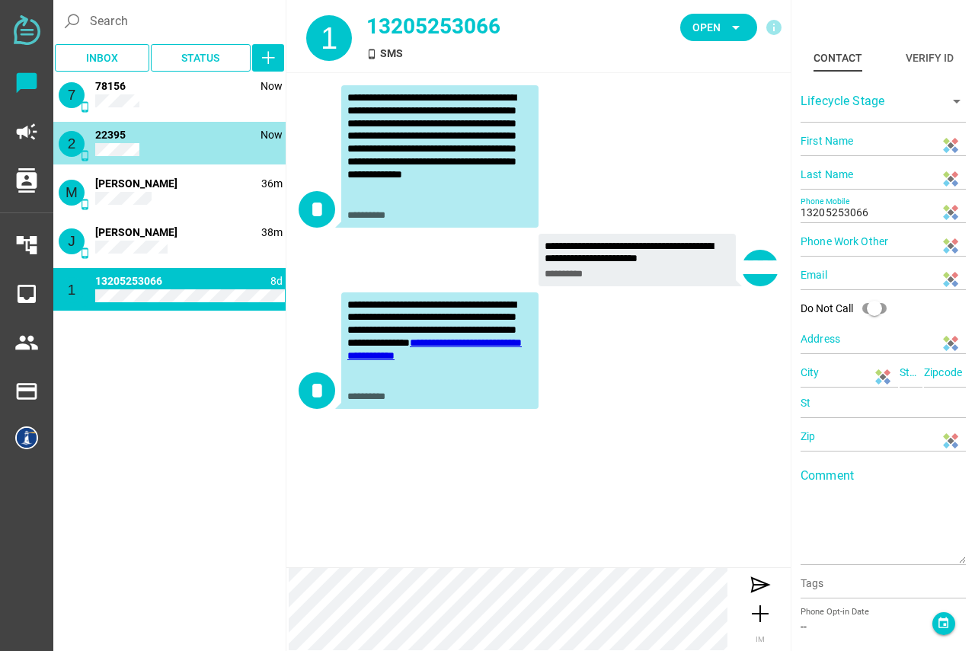
click at [175, 135] on div "2 phone_android Now 22395" at bounding box center [169, 143] width 232 height 43
type input "22395"
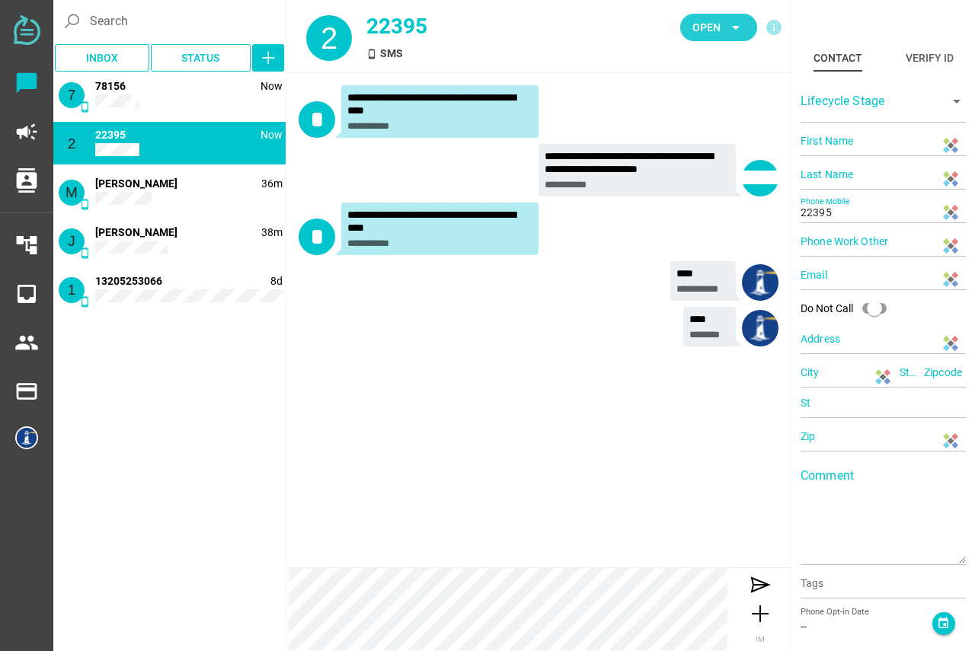
click at [729, 31] on icon "arrow_drop_down" at bounding box center [736, 27] width 18 height 18
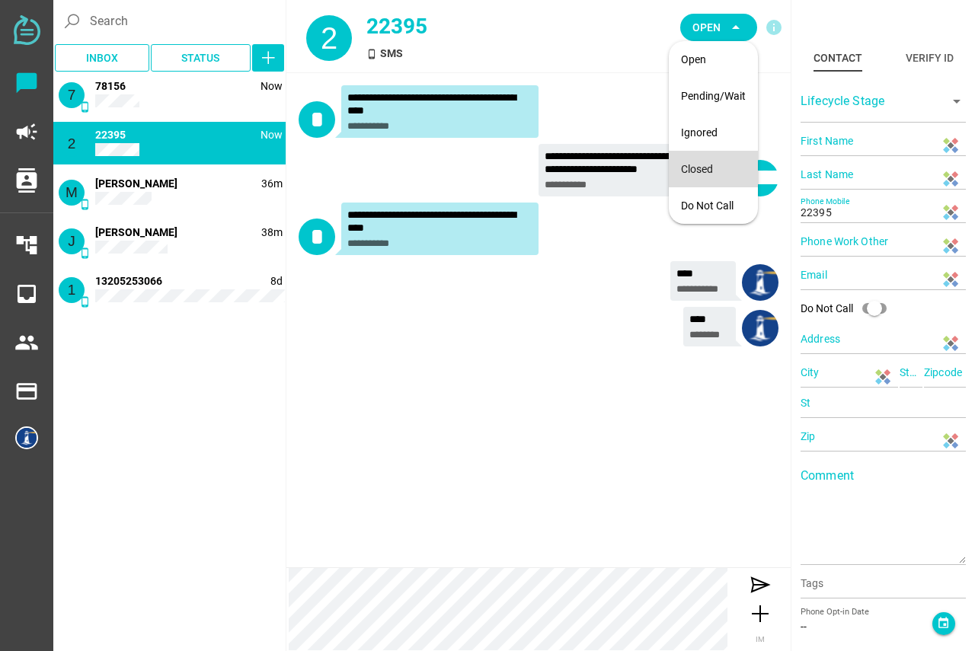
click at [699, 171] on div "Closed" at bounding box center [713, 169] width 65 height 13
type input "78156"
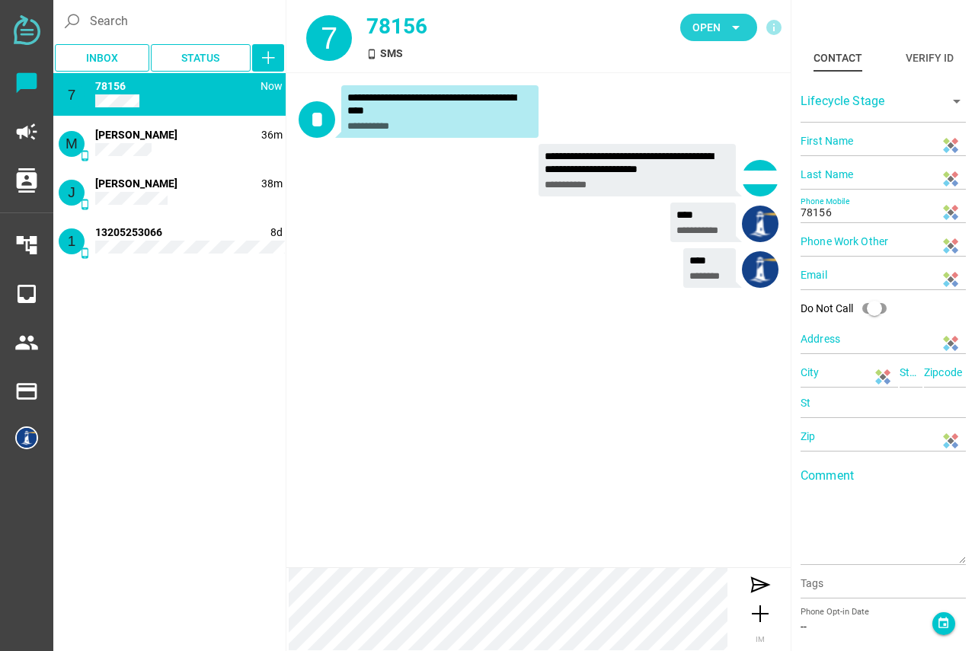
click at [737, 27] on icon "arrow_drop_down" at bounding box center [736, 27] width 18 height 18
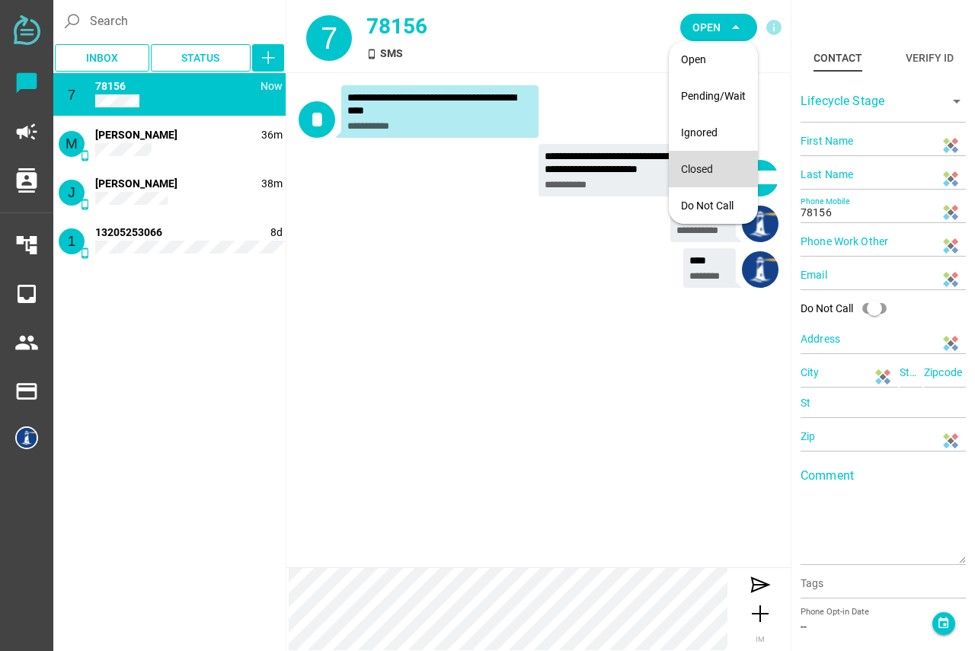
click at [719, 164] on div "Closed" at bounding box center [713, 169] width 65 height 13
type input "[PERSON_NAME]"
type input "C"
type input "14152166899"
type input "[GEOGRAPHIC_DATA], [GEOGRAPHIC_DATA], [GEOGRAPHIC_DATA], [GEOGRAPHIC_DATA]"
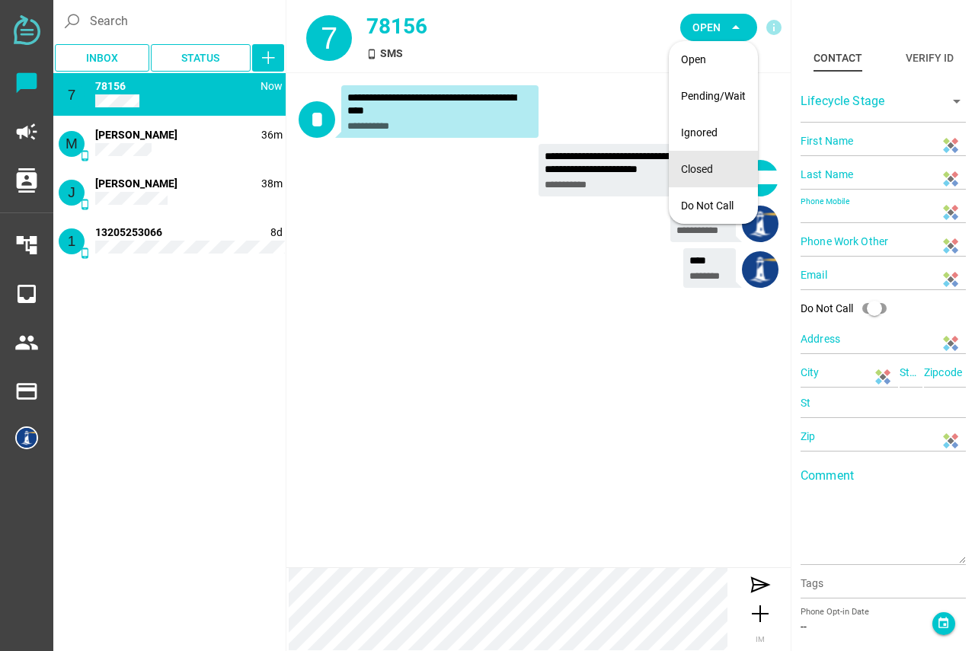
type input "CA"
type input "94607"
type input "CA"
type input "94607"
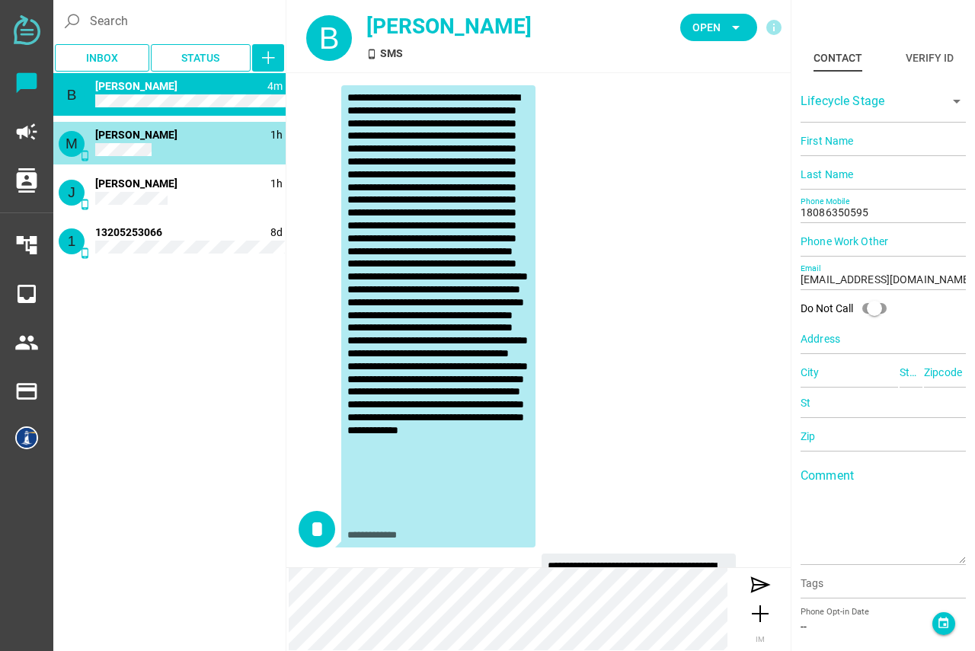
click at [107, 139] on div "B phone_android 4m 1 [PERSON_NAME] M phone_android 1h [PERSON_NAME] J phone_and…" at bounding box center [169, 170] width 232 height 195
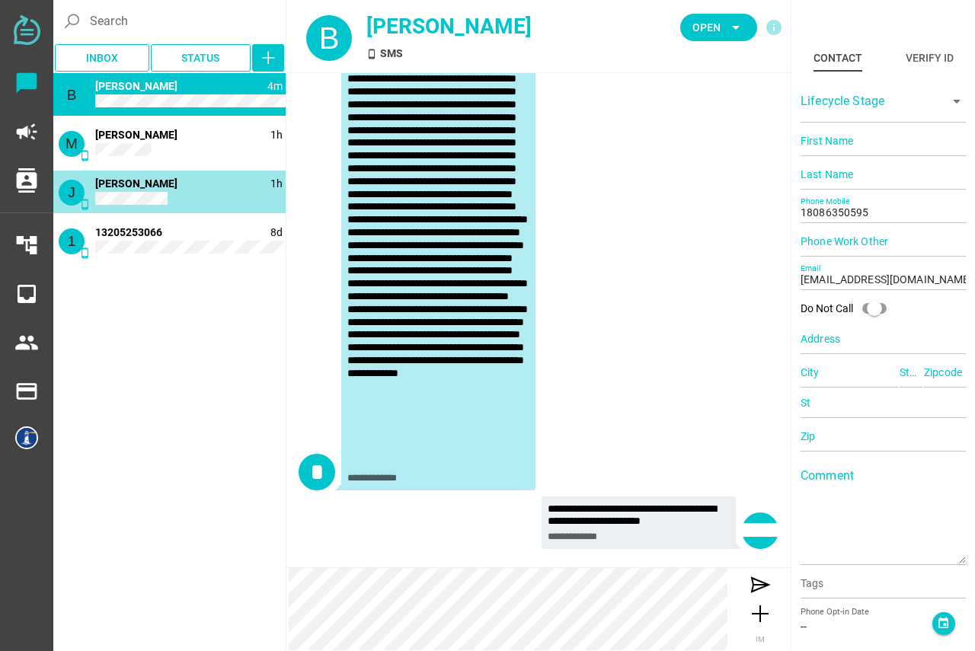
click at [126, 192] on div "J phone_android 1h [PERSON_NAME]" at bounding box center [169, 192] width 232 height 43
type input "14084647209"
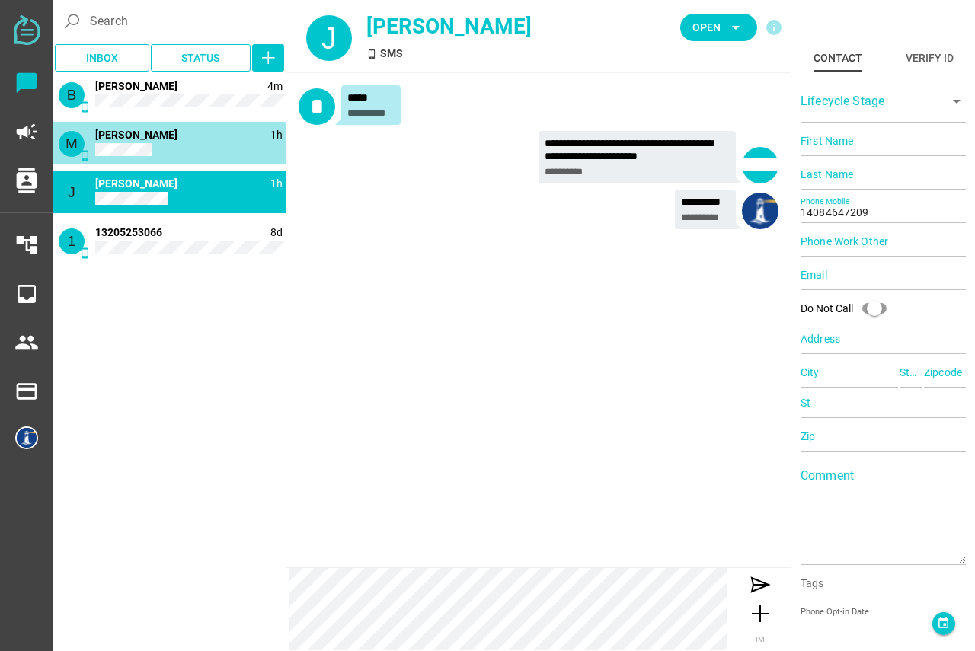
click at [137, 138] on span "[PERSON_NAME]" at bounding box center [136, 135] width 82 height 12
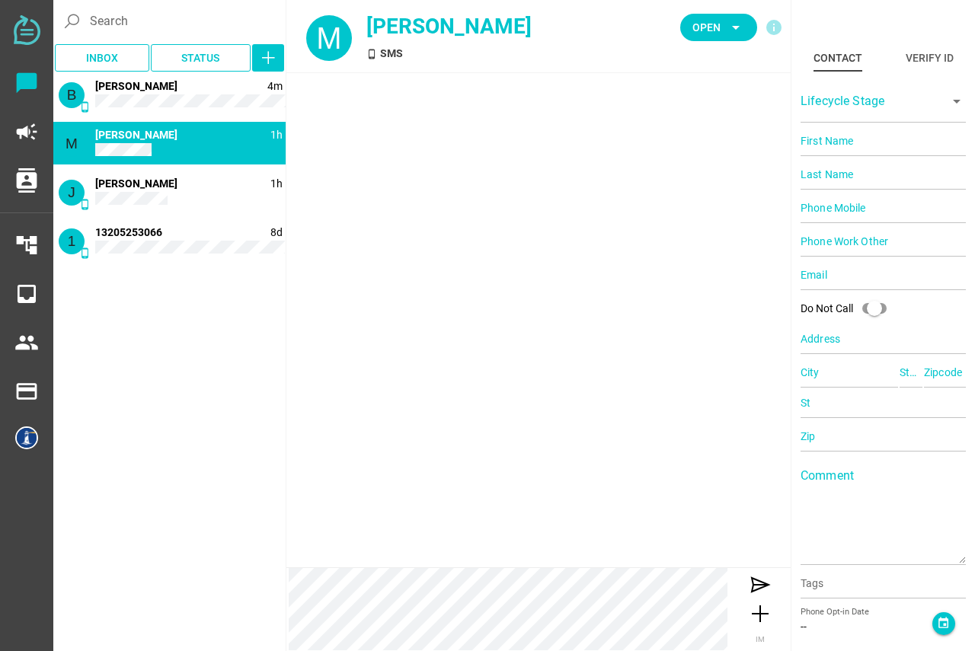
type input "[PERSON_NAME]"
type input "C"
type input "14152166899"
type input "[GEOGRAPHIC_DATA], [GEOGRAPHIC_DATA], [GEOGRAPHIC_DATA], [GEOGRAPHIC_DATA]"
type input "CA"
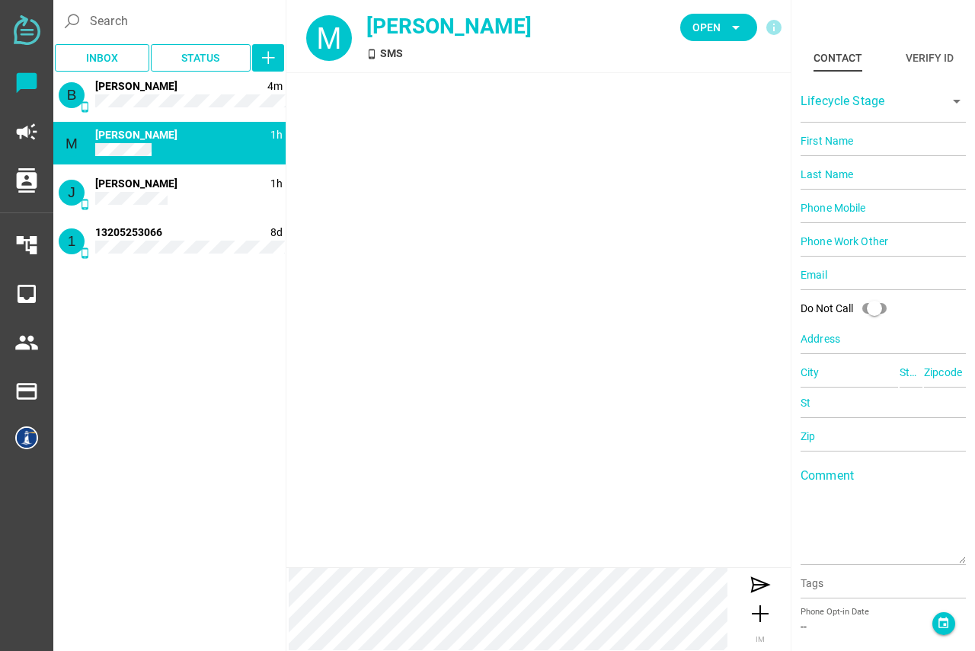
type input "94607"
type input "CA"
type input "94607"
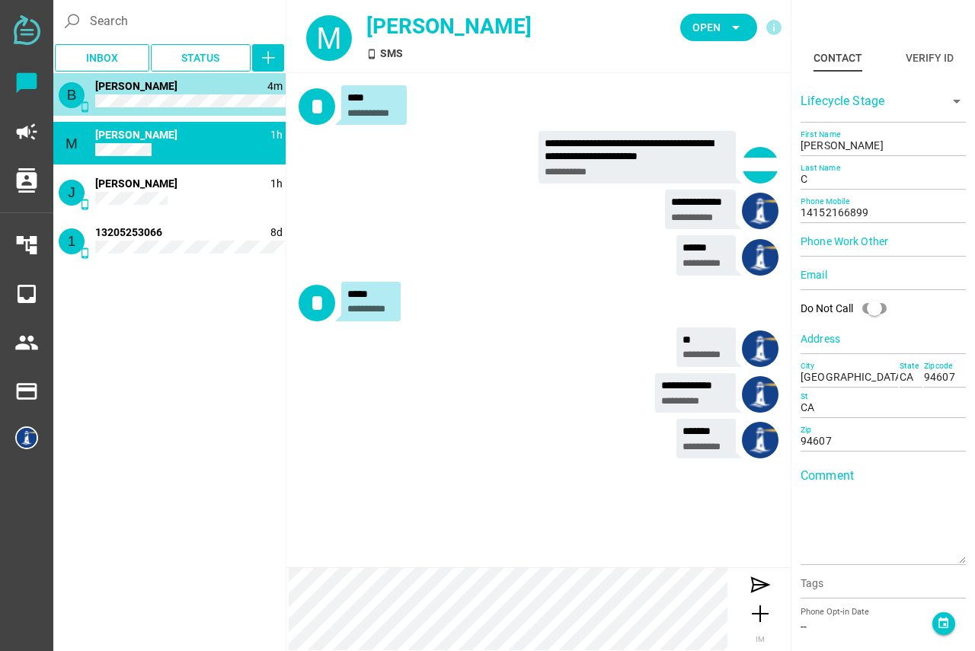
click at [139, 94] on div "B phone_android 4m [PERSON_NAME]" at bounding box center [169, 94] width 232 height 43
type input "18086350595"
type input "[EMAIL_ADDRESS][DOMAIN_NAME]"
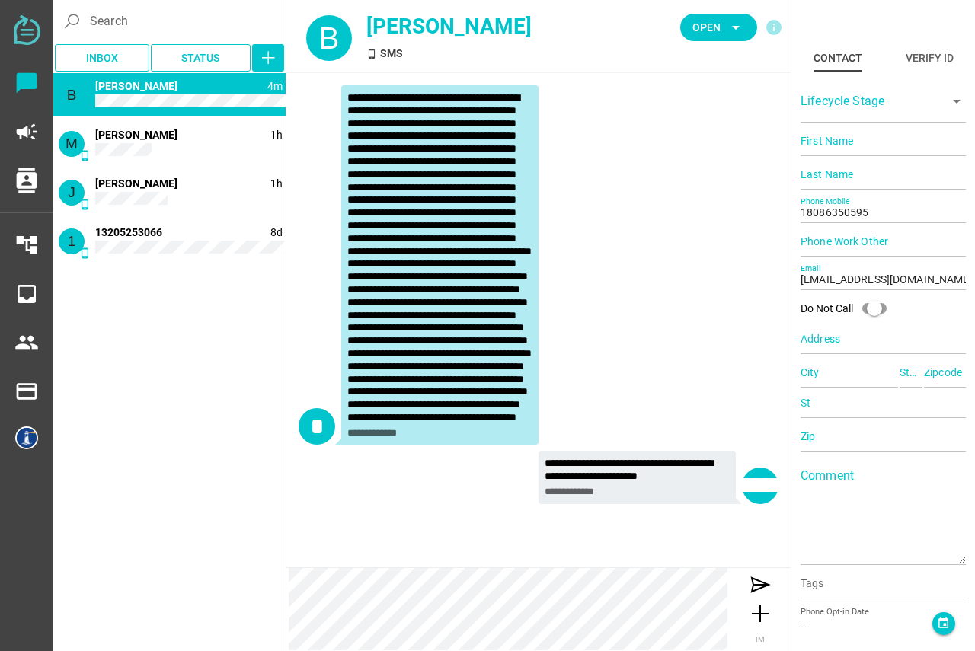
scroll to position [57, 0]
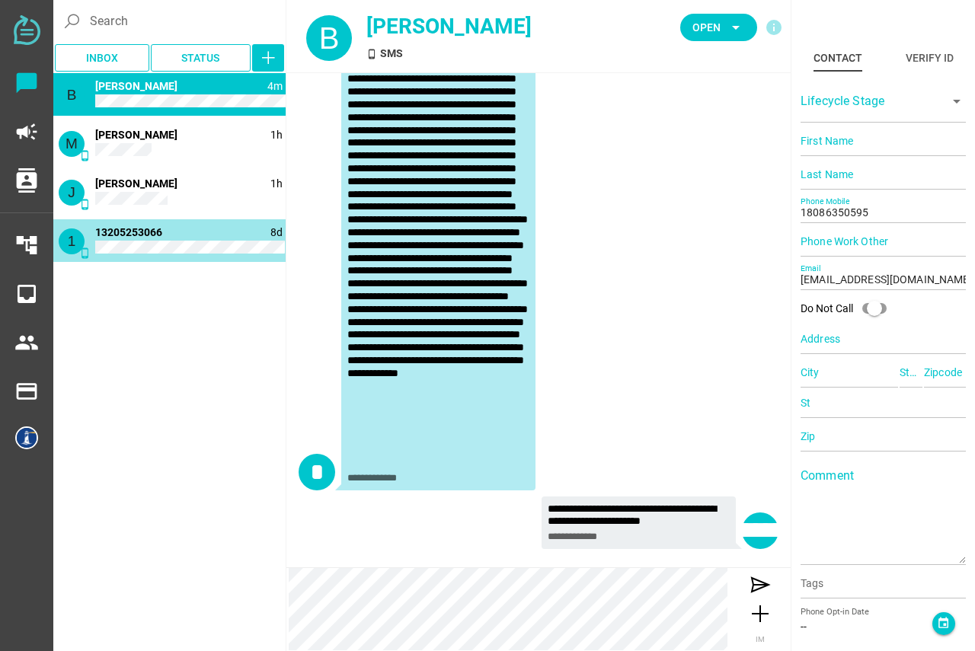
click at [139, 226] on span "13205253066" at bounding box center [128, 232] width 67 height 12
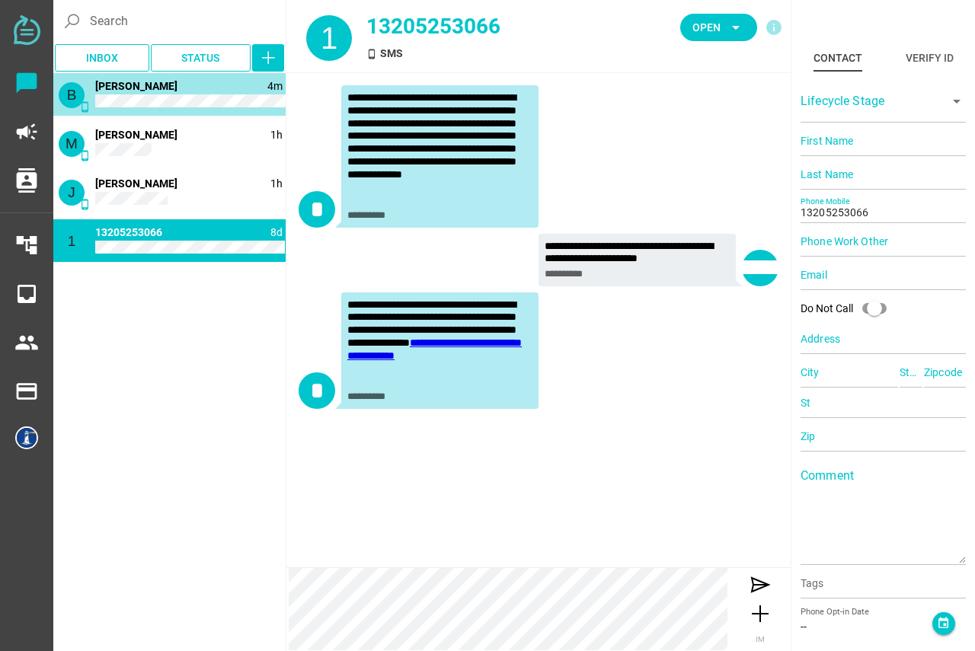
type input "18086350595"
type input "[EMAIL_ADDRESS][DOMAIN_NAME]"
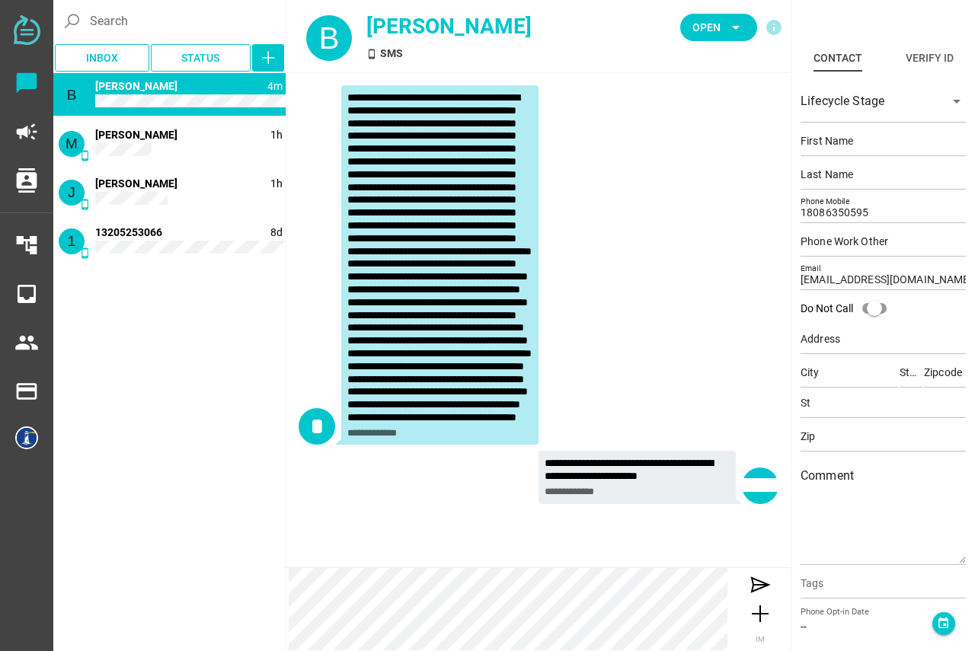
scroll to position [57, 0]
